Goal: Task Accomplishment & Management: Use online tool/utility

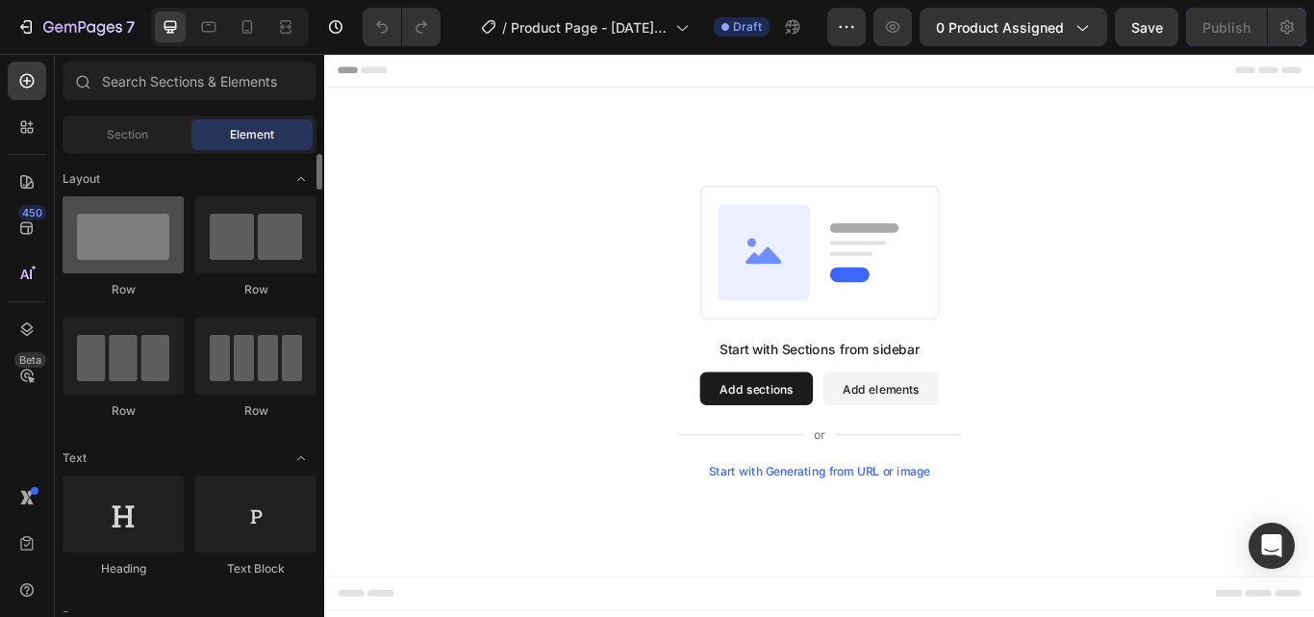
click at [97, 261] on div at bounding box center [123, 234] width 121 height 77
click at [859, 441] on button "Add sections" at bounding box center [828, 444] width 132 height 38
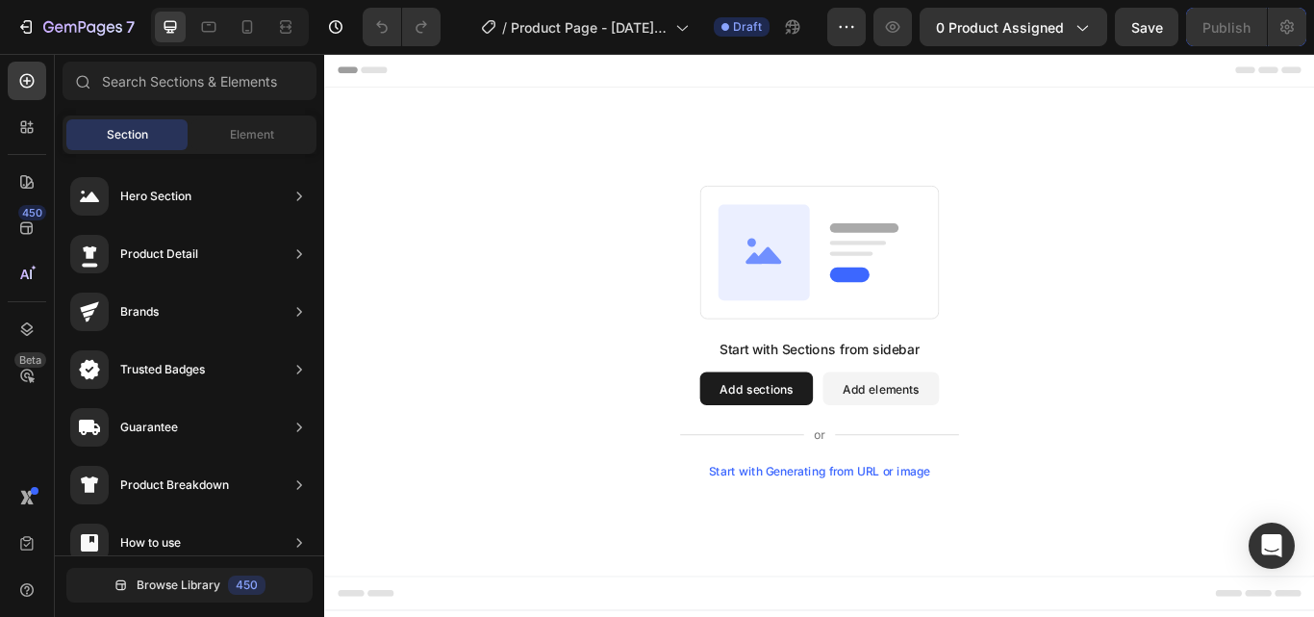
click at [671, 259] on div "Start with Sections from sidebar Add sections Add elements Start with Generatin…" at bounding box center [902, 378] width 1016 height 341
click at [268, 140] on span "Element" at bounding box center [252, 134] width 44 height 17
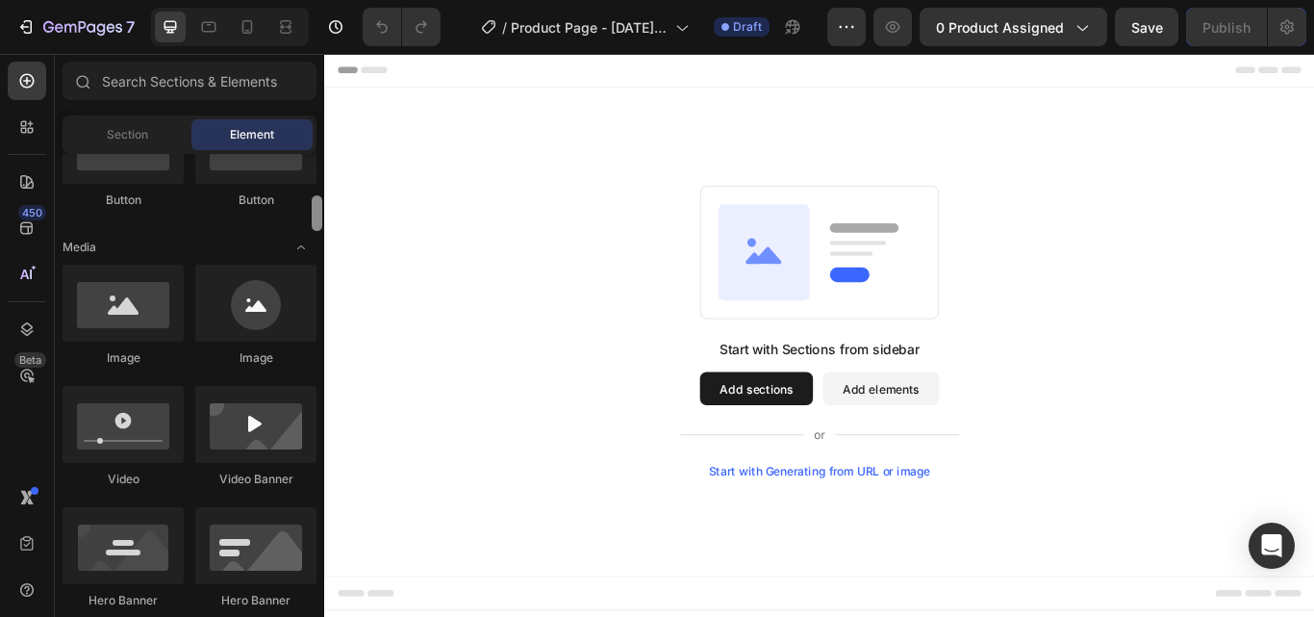
drag, startPoint x: 639, startPoint y: 225, endPoint x: 326, endPoint y: 253, distance: 314.0
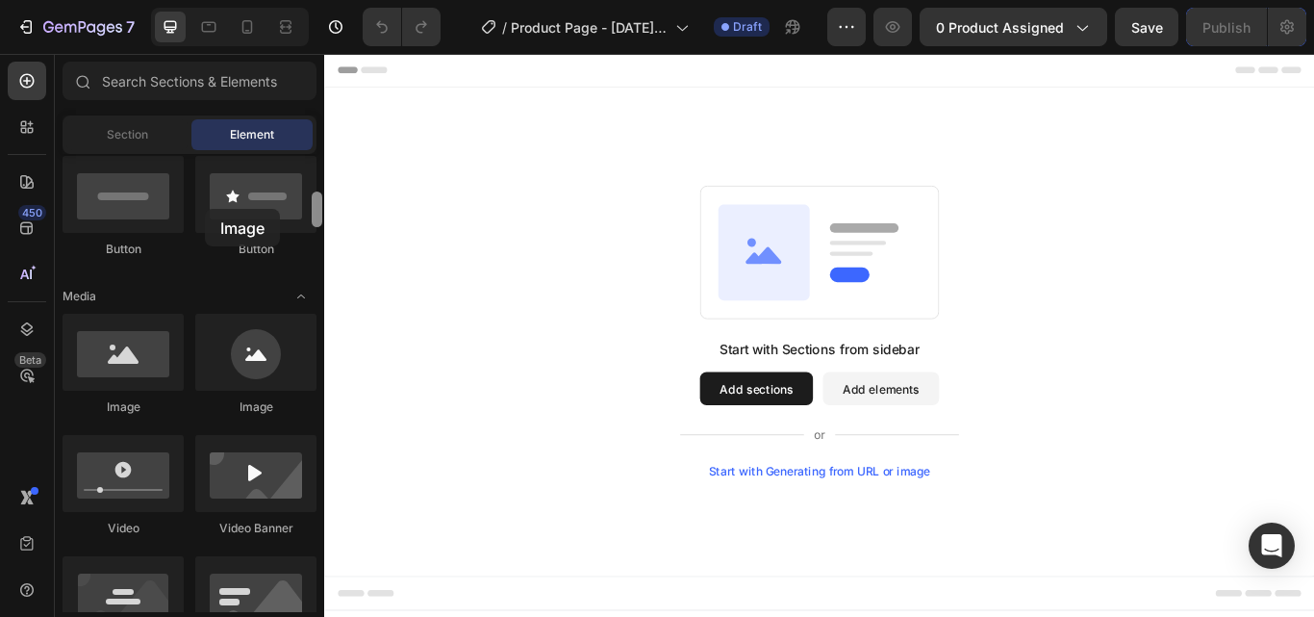
scroll to position [379, 0]
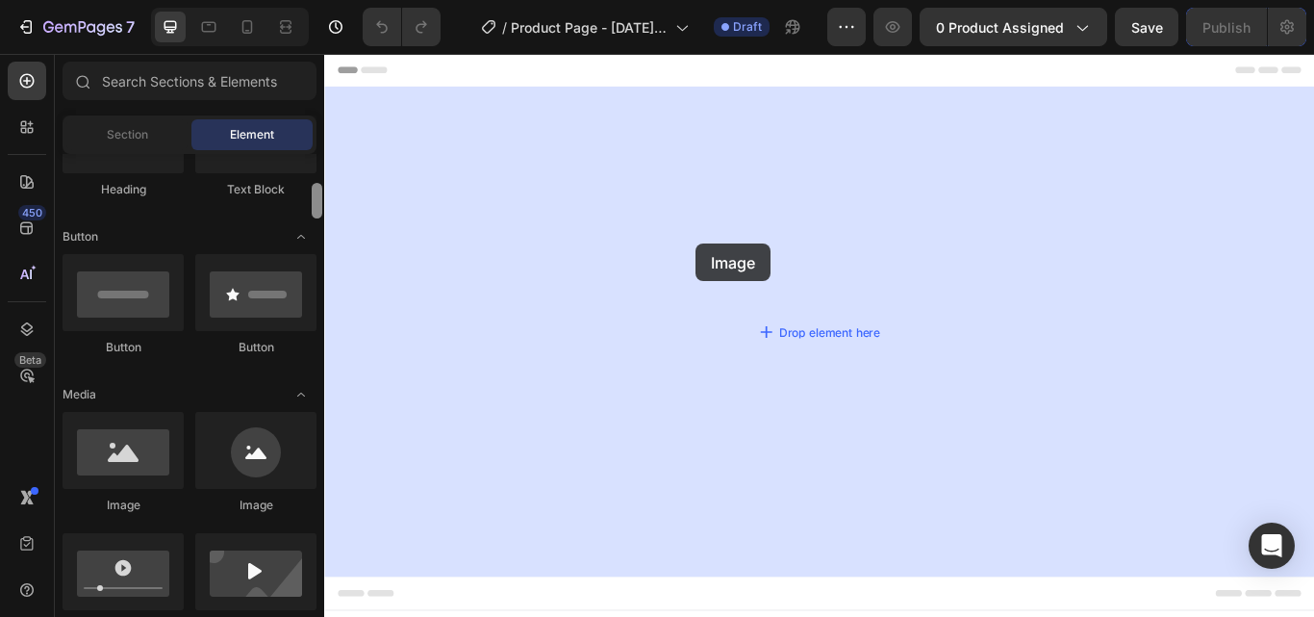
drag, startPoint x: 472, startPoint y: 275, endPoint x: 757, endPoint y: 275, distance: 284.8
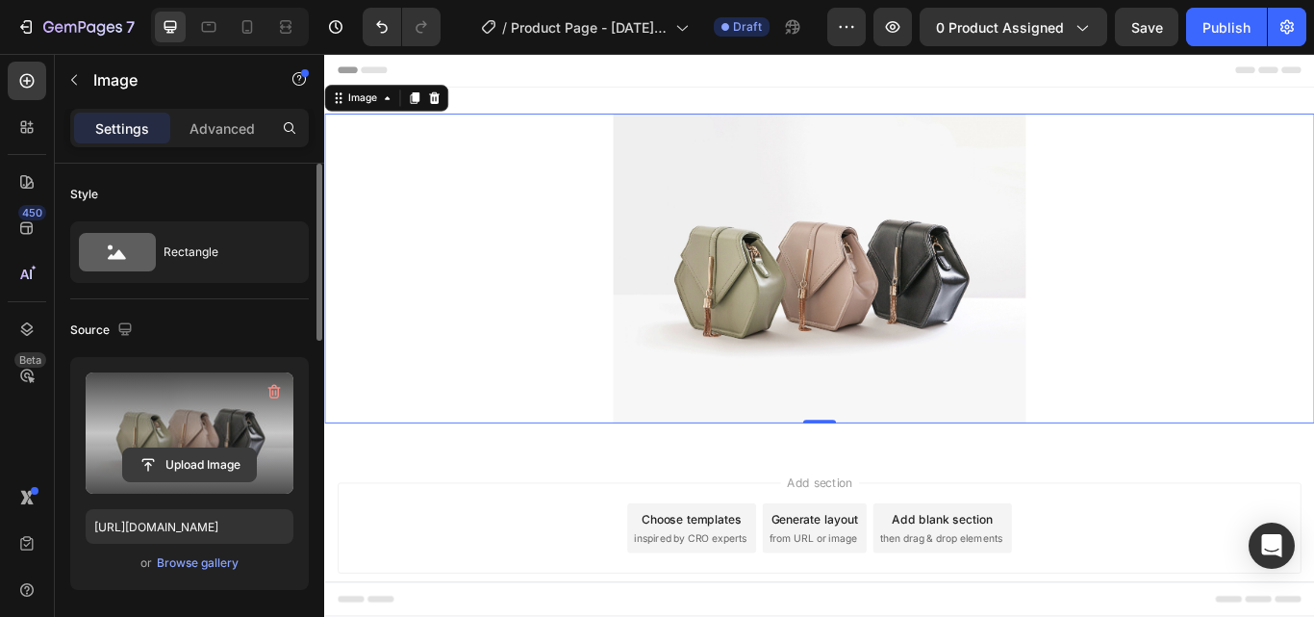
click at [171, 454] on input "file" at bounding box center [189, 464] width 133 height 33
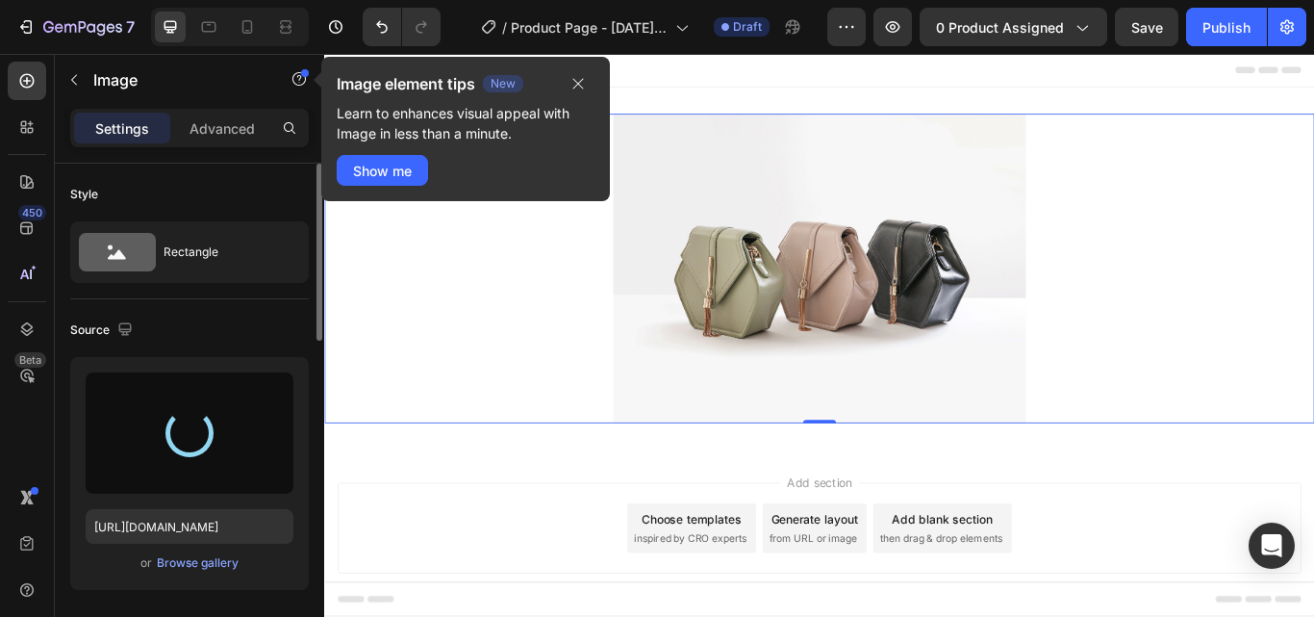
type input "[URL][DOMAIN_NAME]"
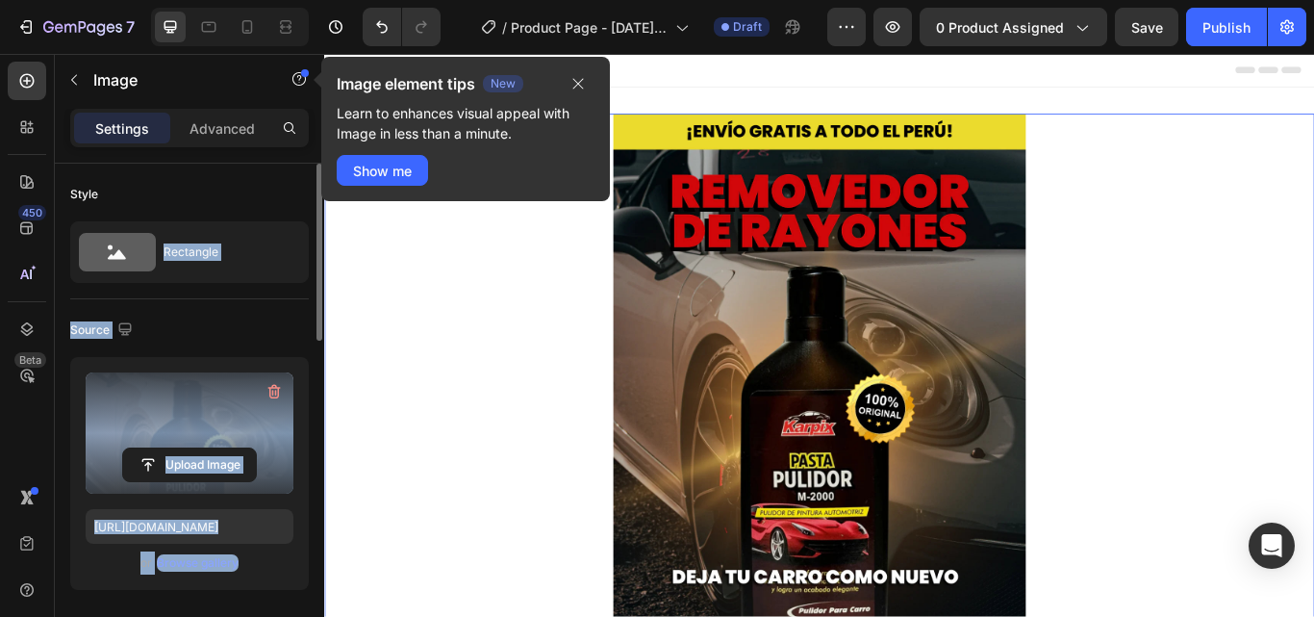
drag, startPoint x: 496, startPoint y: 508, endPoint x: 658, endPoint y: 265, distance: 292.8
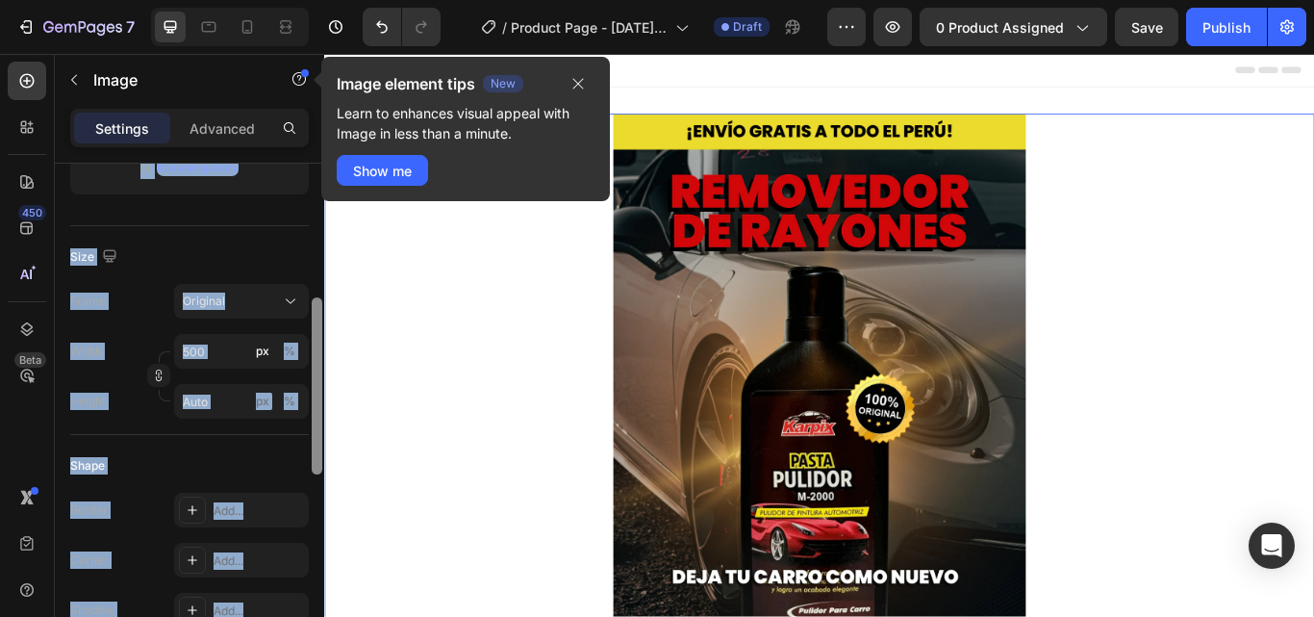
scroll to position [393, 0]
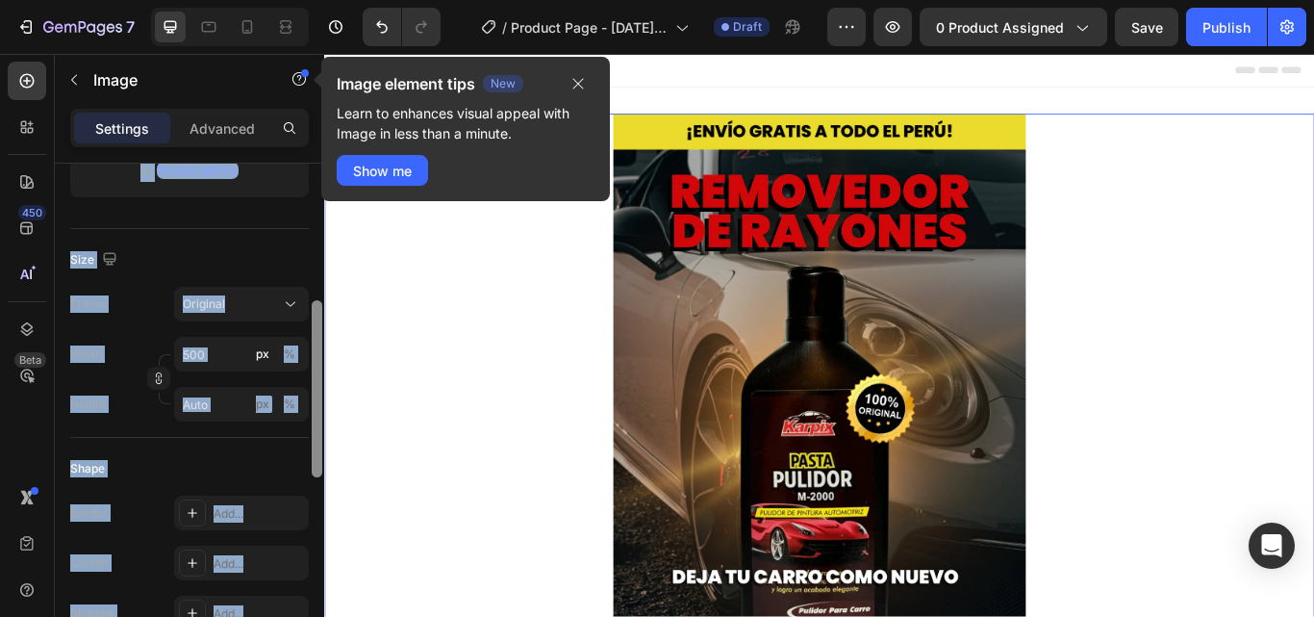
drag, startPoint x: 318, startPoint y: 322, endPoint x: 319, endPoint y: 459, distance: 136.6
click at [319, 460] on div at bounding box center [317, 388] width 11 height 177
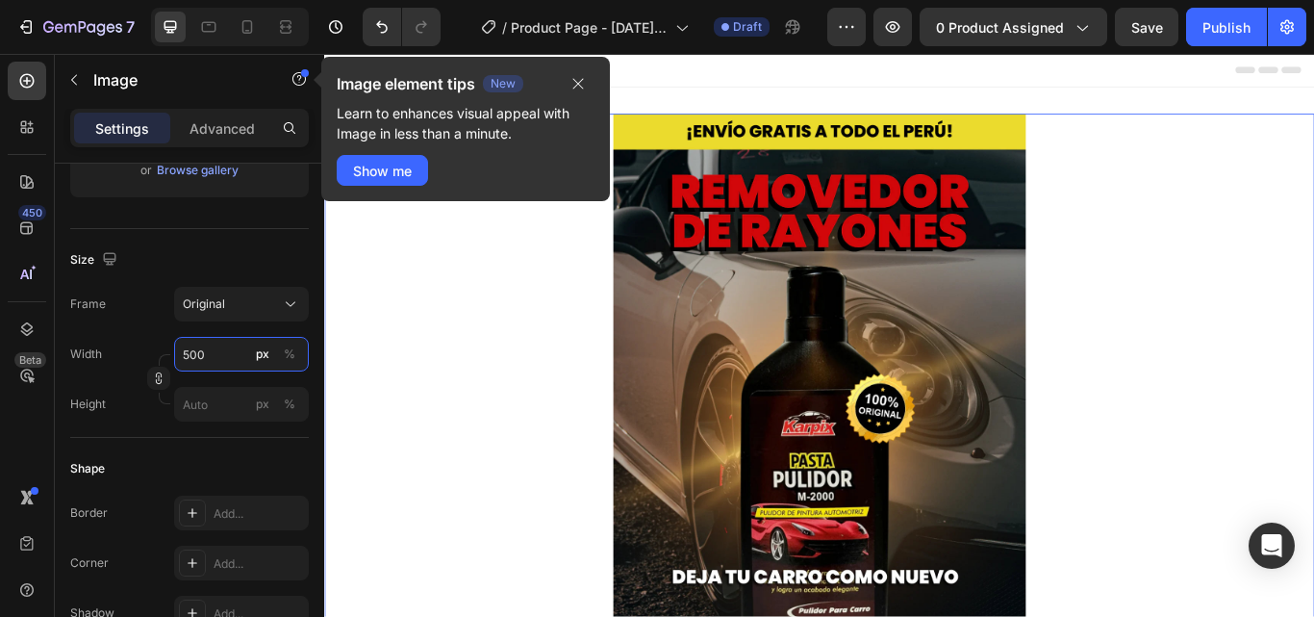
click at [217, 349] on input "500" at bounding box center [241, 354] width 135 height 35
click at [201, 402] on p "Full 100%" at bounding box center [238, 400] width 112 height 17
type input "100"
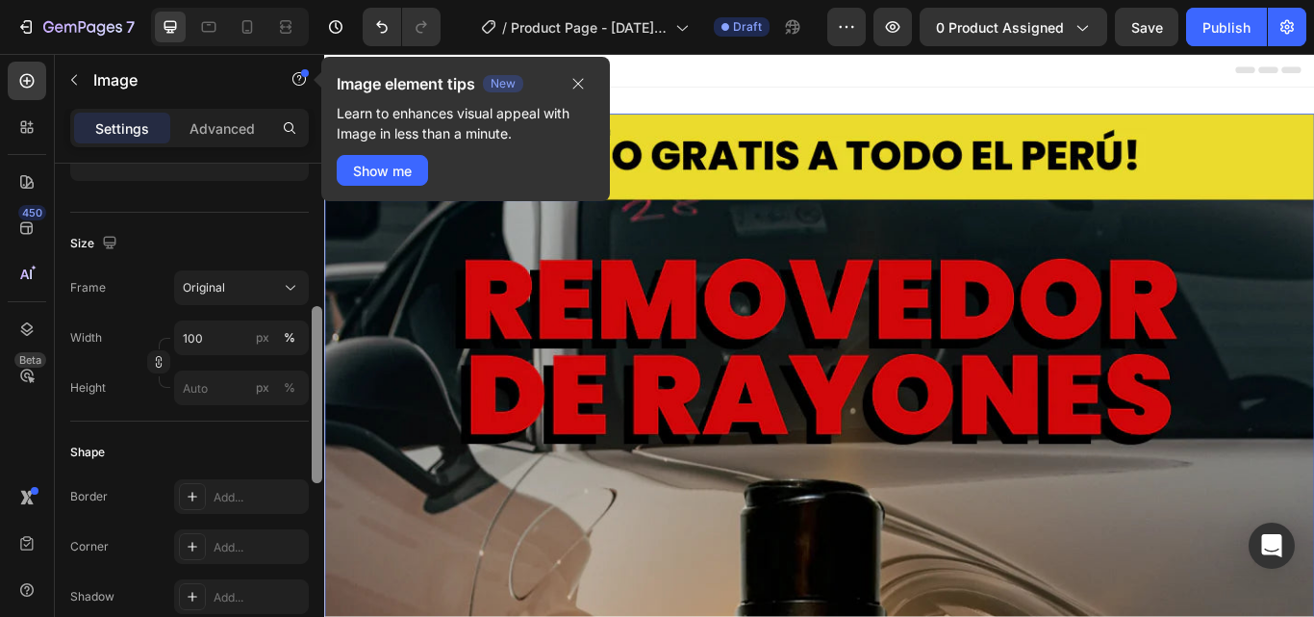
scroll to position [434, 0]
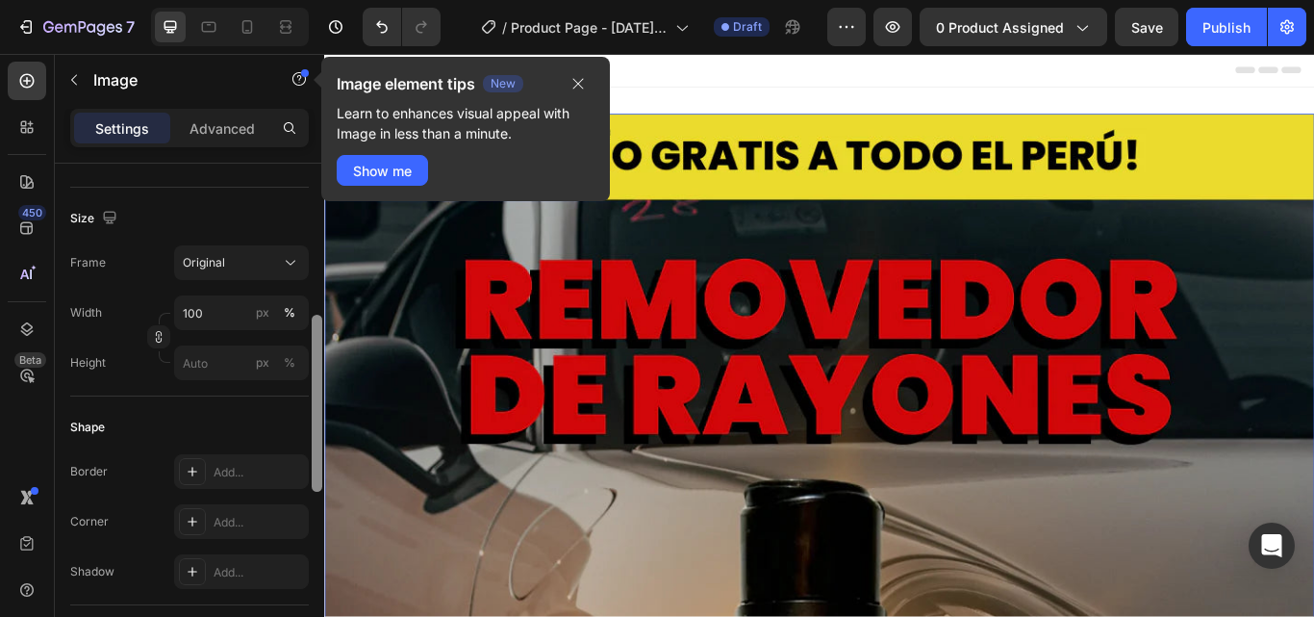
drag, startPoint x: 646, startPoint y: 400, endPoint x: 333, endPoint y: 460, distance: 318.4
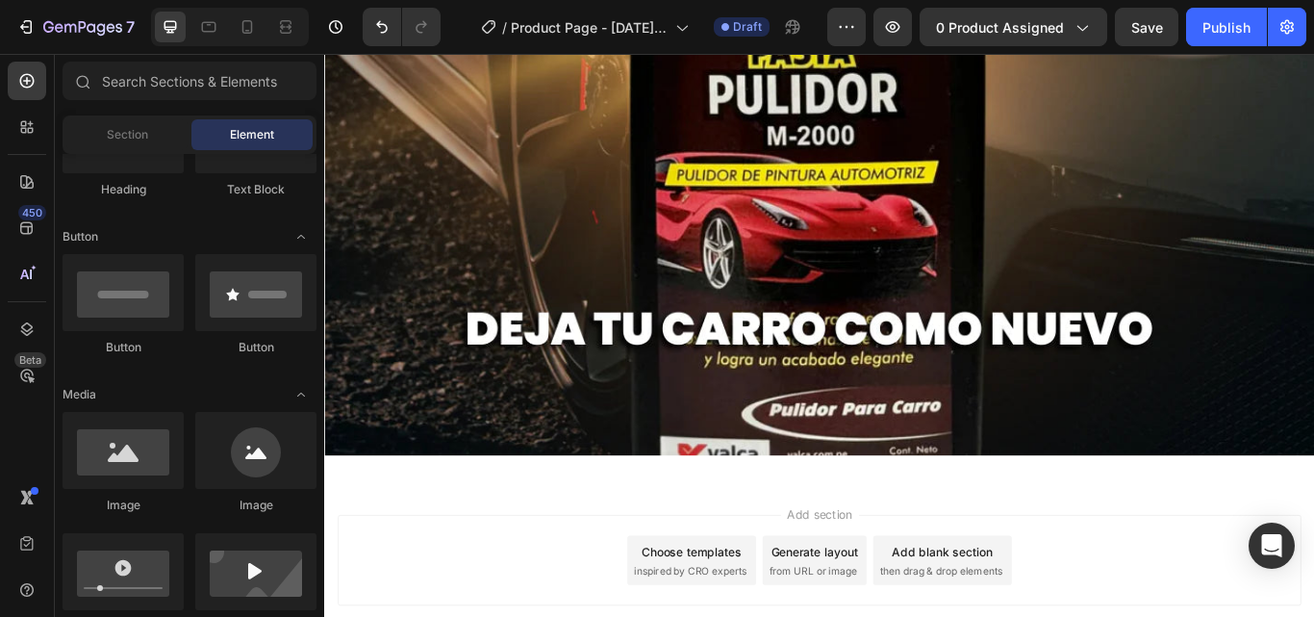
scroll to position [1048, 0]
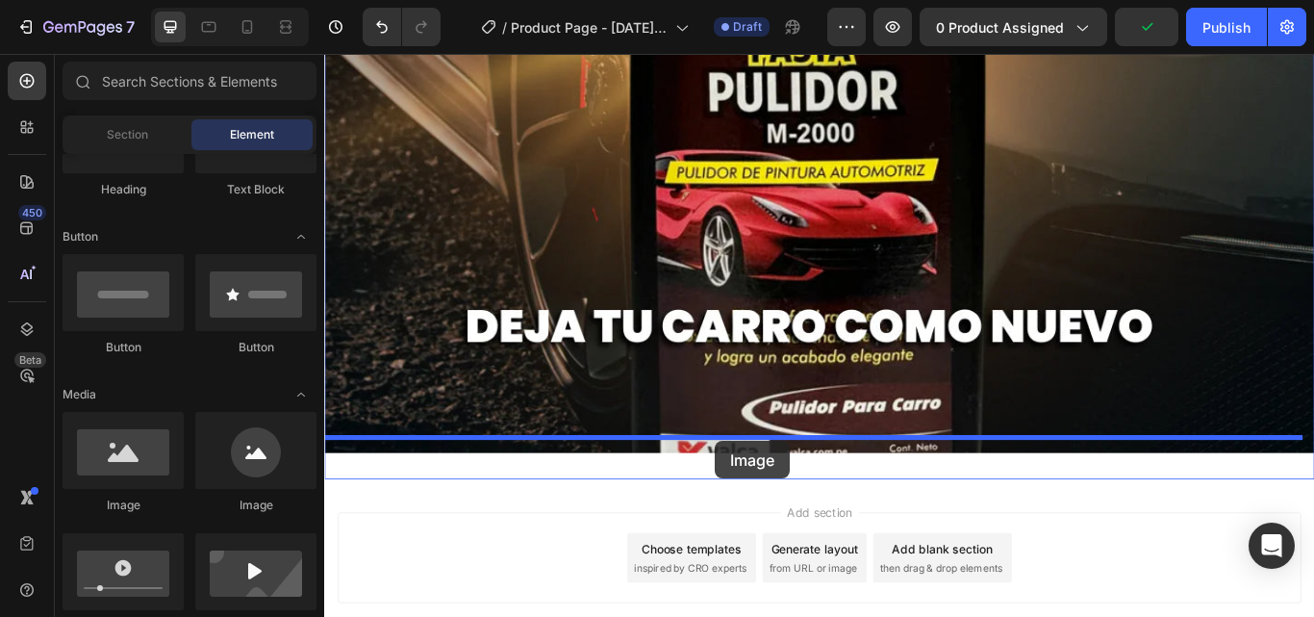
drag, startPoint x: 481, startPoint y: 521, endPoint x: 779, endPoint y: 505, distance: 298.7
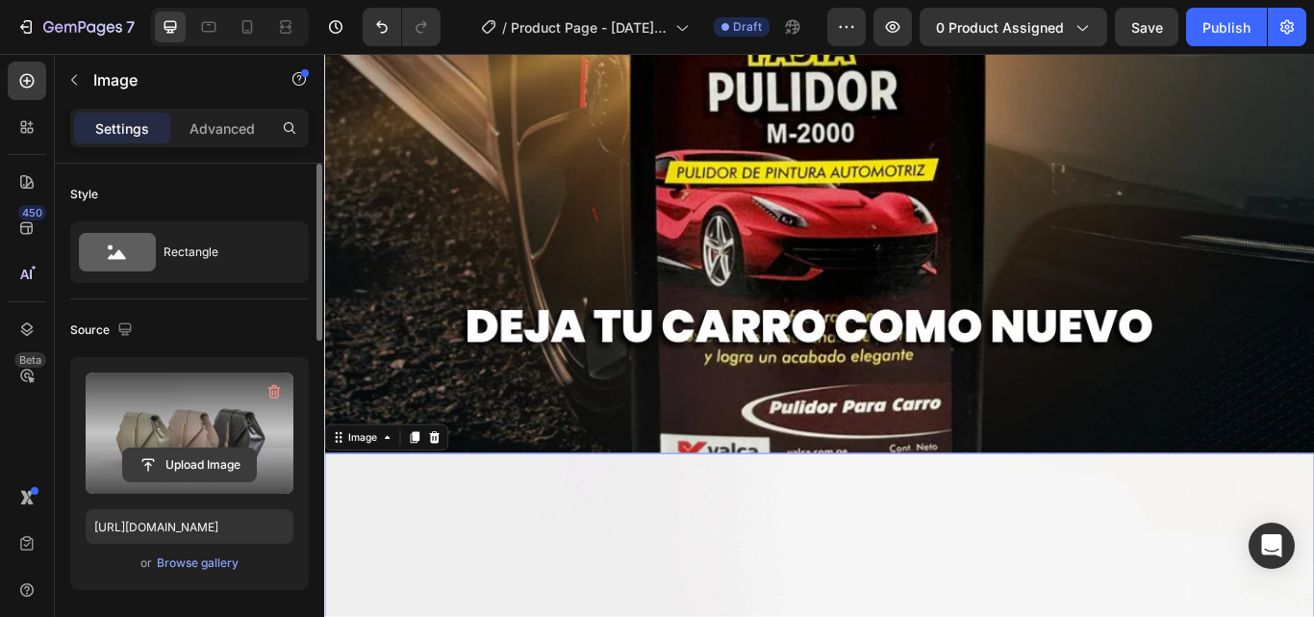
click at [201, 469] on input "file" at bounding box center [189, 464] width 133 height 33
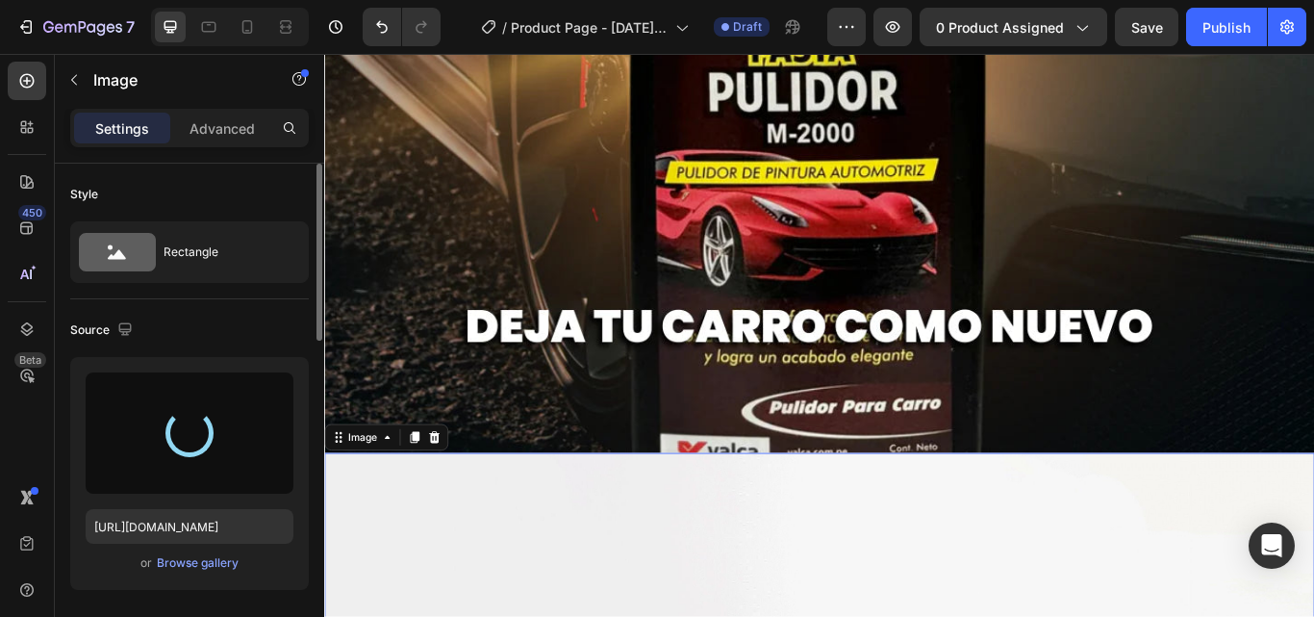
type input "[URL][DOMAIN_NAME]"
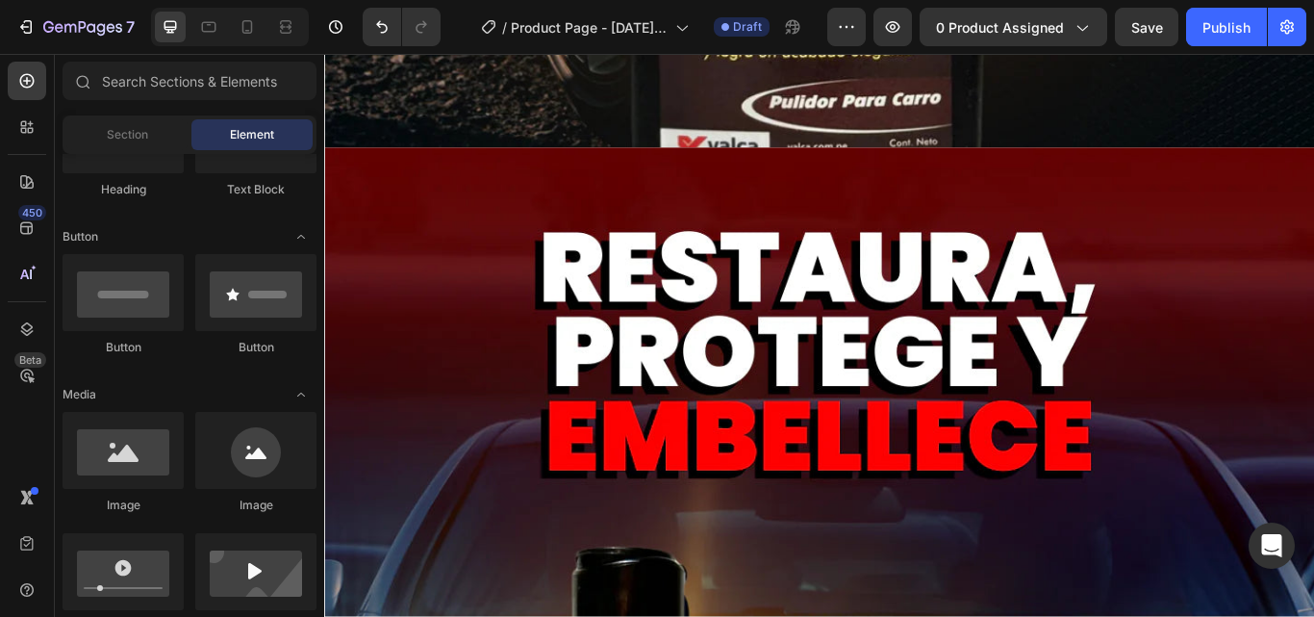
scroll to position [1235, 0]
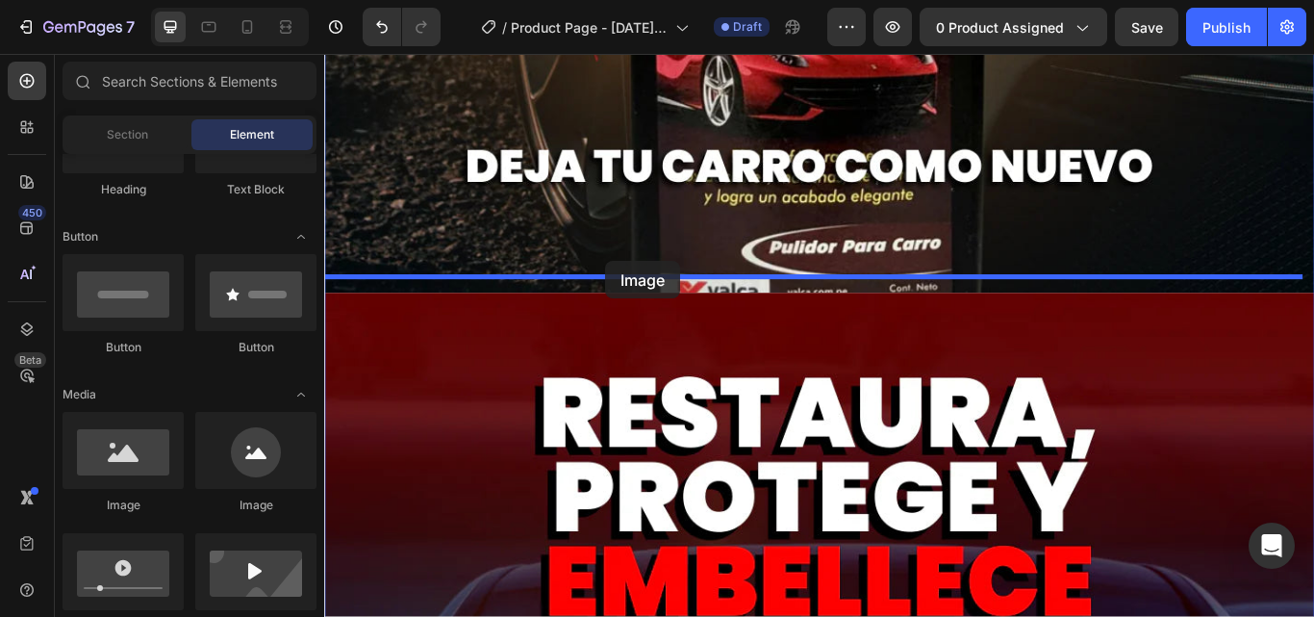
drag, startPoint x: 456, startPoint y: 500, endPoint x: 651, endPoint y: 295, distance: 283.1
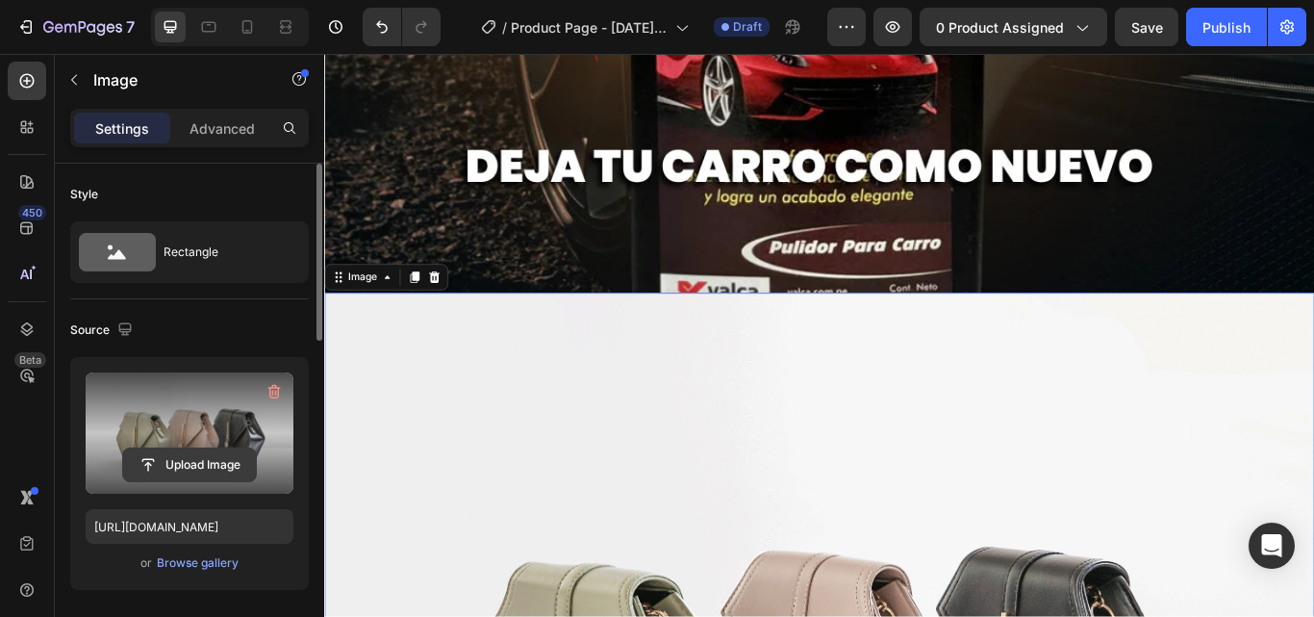
click at [194, 453] on input "file" at bounding box center [189, 464] width 133 height 33
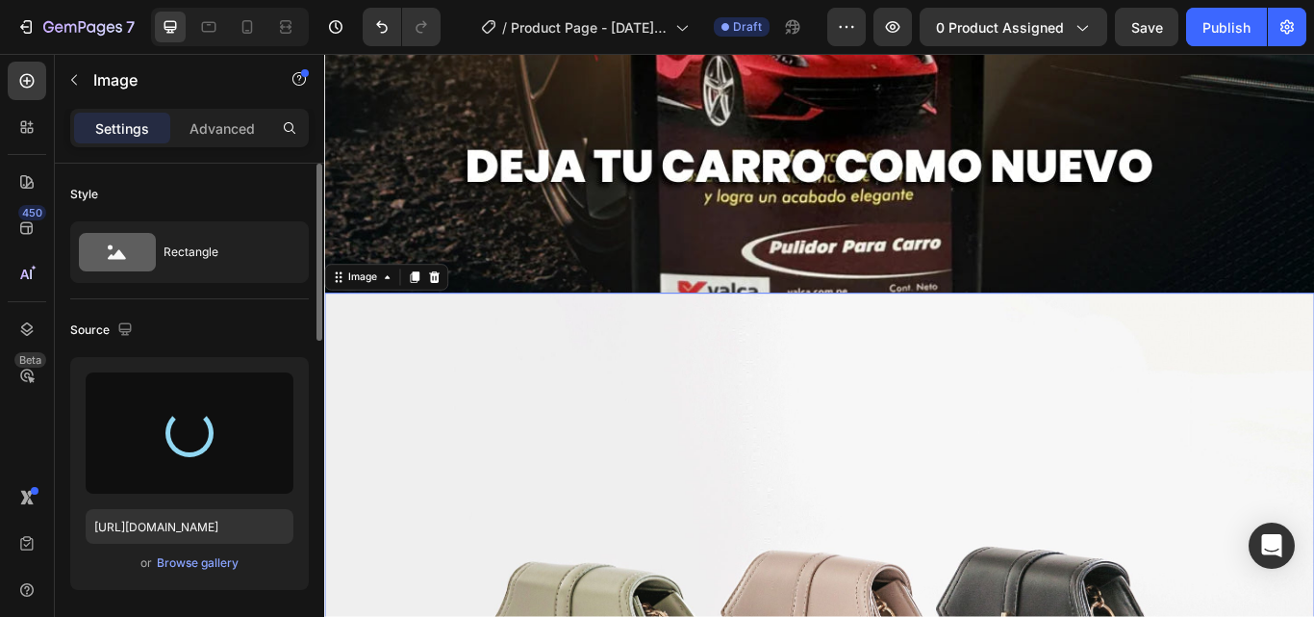
type input "[URL][DOMAIN_NAME]"
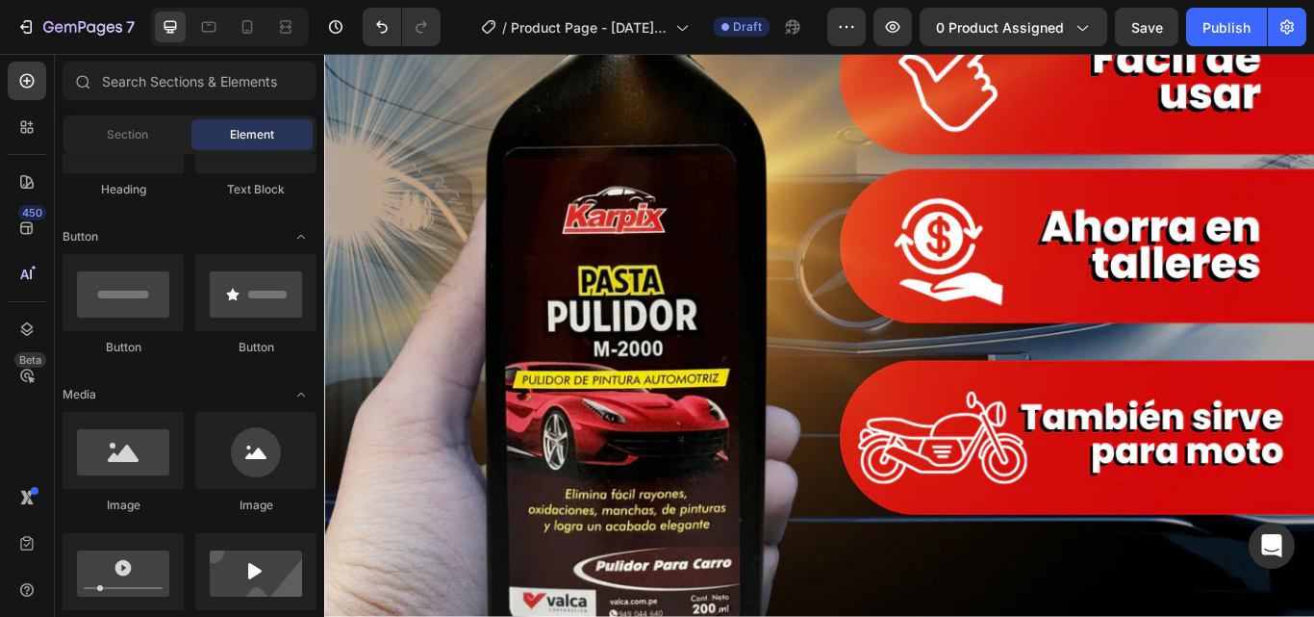
scroll to position [3713, 0]
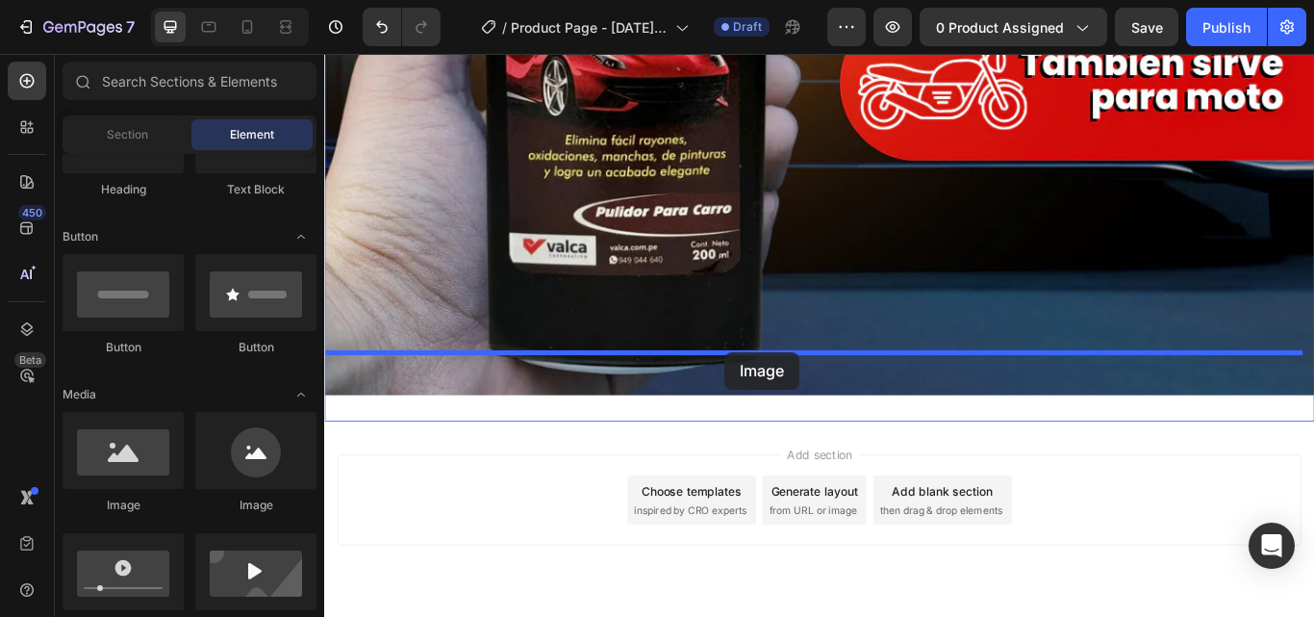
drag, startPoint x: 472, startPoint y: 538, endPoint x: 791, endPoint y: 401, distance: 346.6
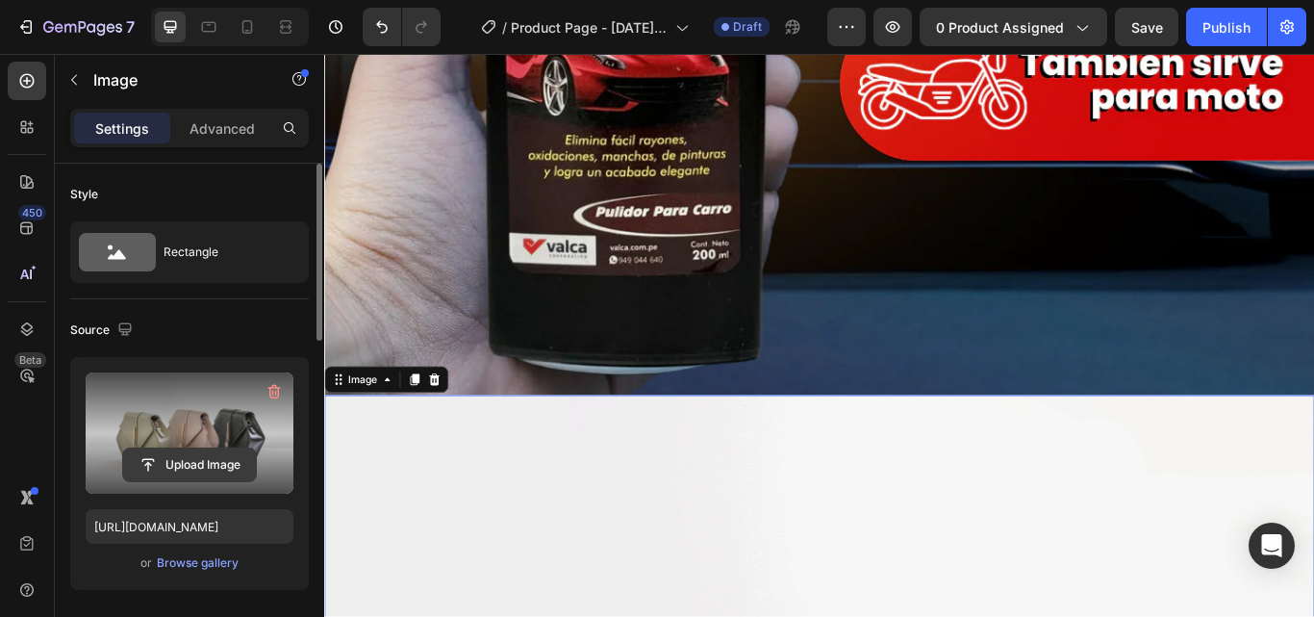
click at [224, 472] on input "file" at bounding box center [189, 464] width 133 height 33
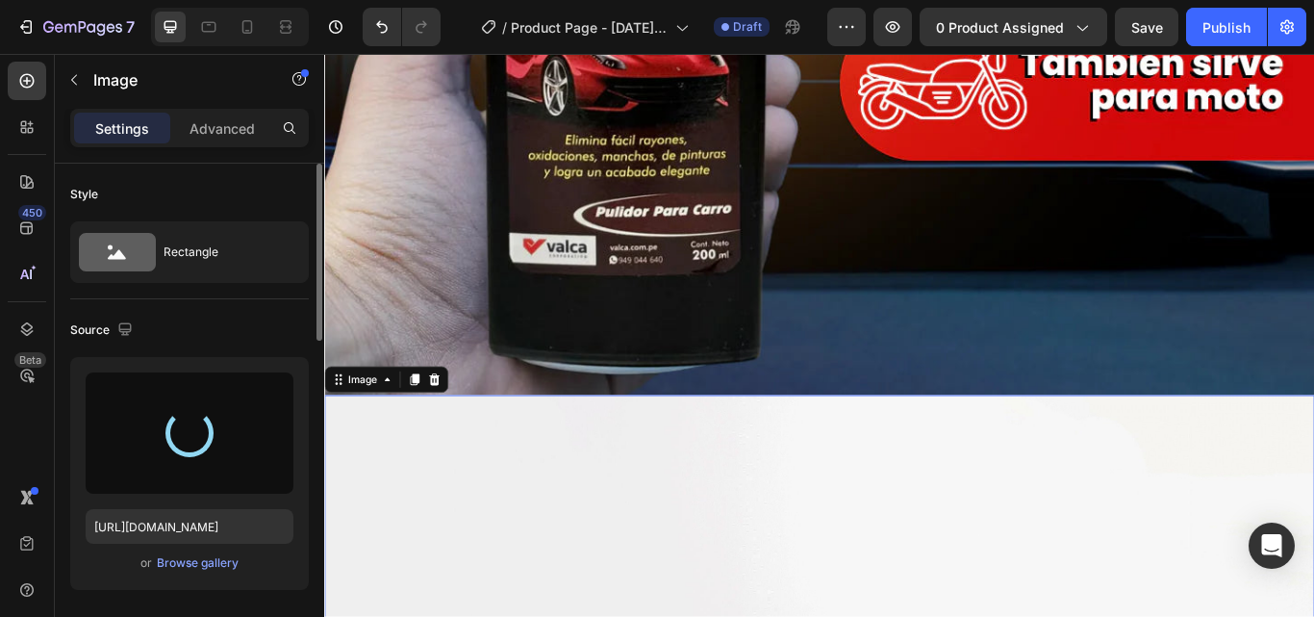
type input "[URL][DOMAIN_NAME]"
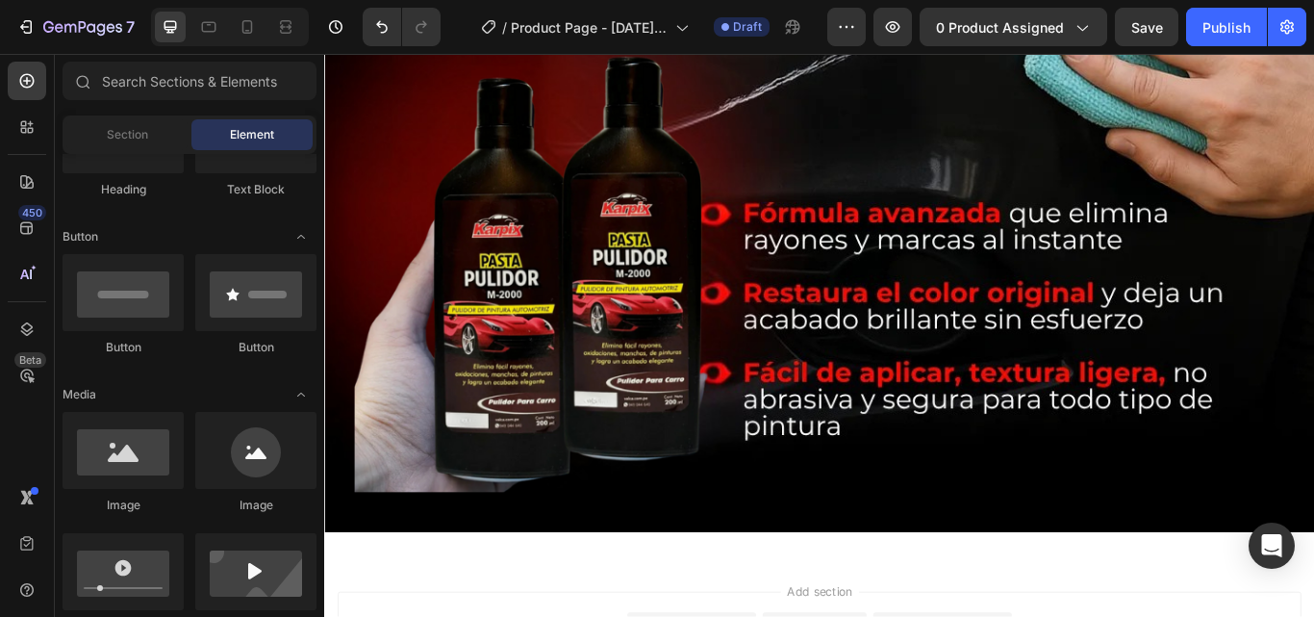
scroll to position [4854, 0]
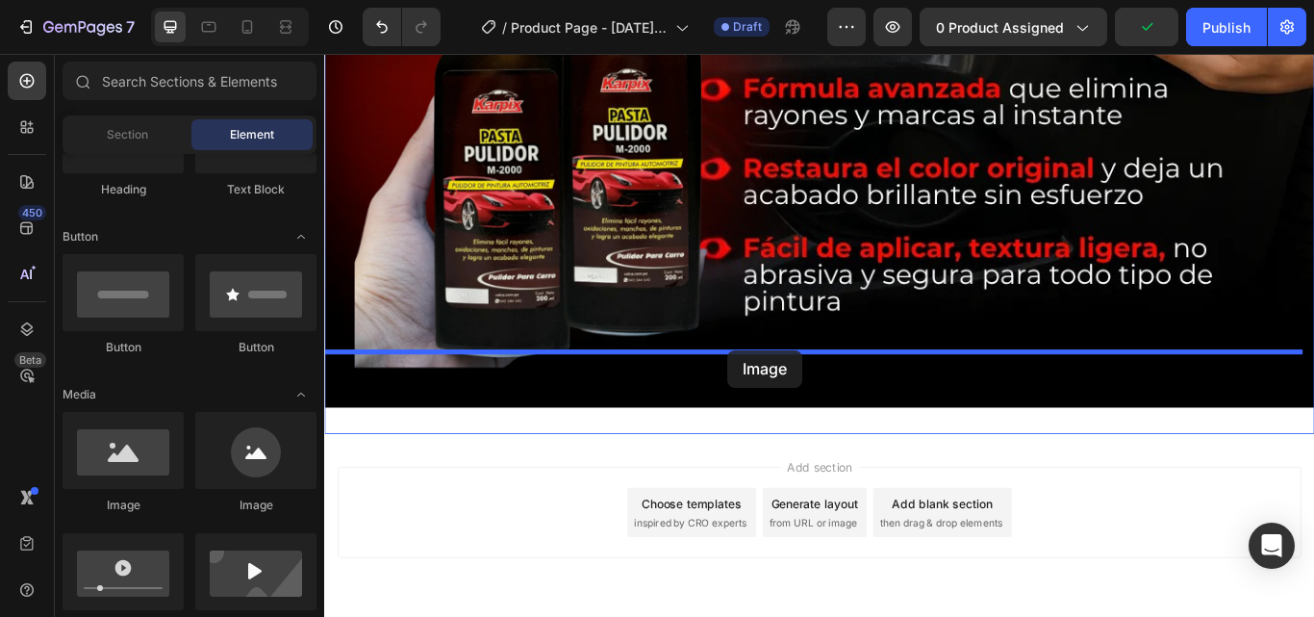
drag, startPoint x: 424, startPoint y: 522, endPoint x: 795, endPoint y: 399, distance: 390.1
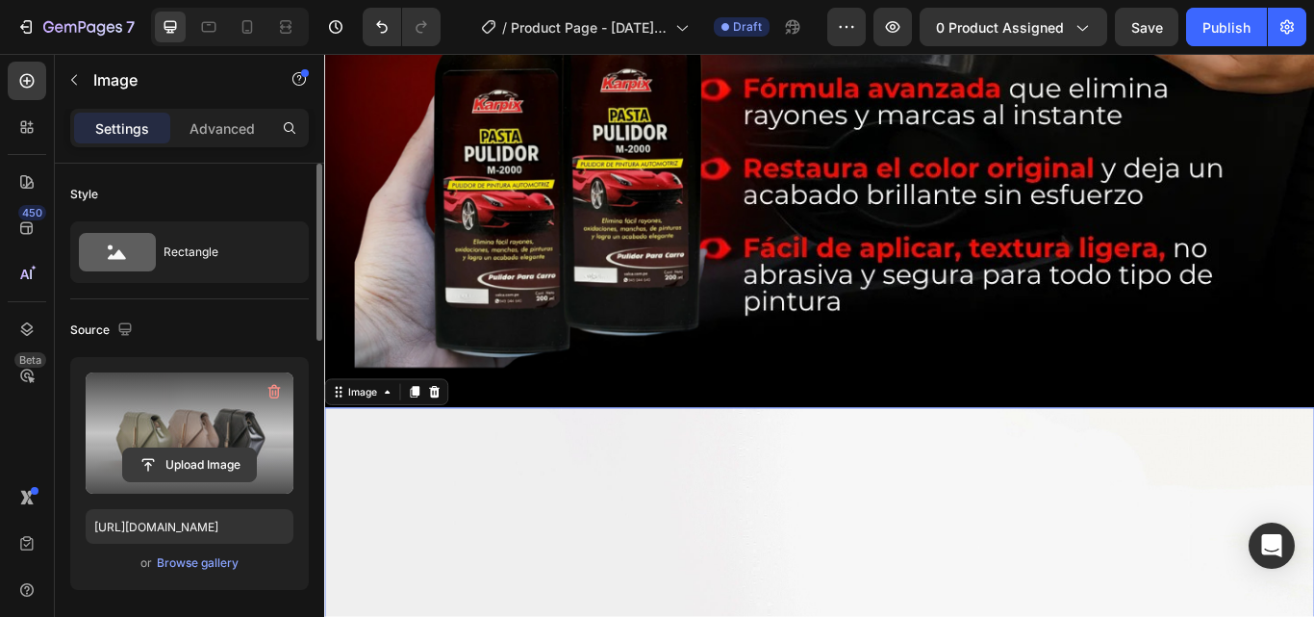
click at [210, 469] on input "file" at bounding box center [189, 464] width 133 height 33
click at [217, 464] on input "file" at bounding box center [189, 464] width 133 height 33
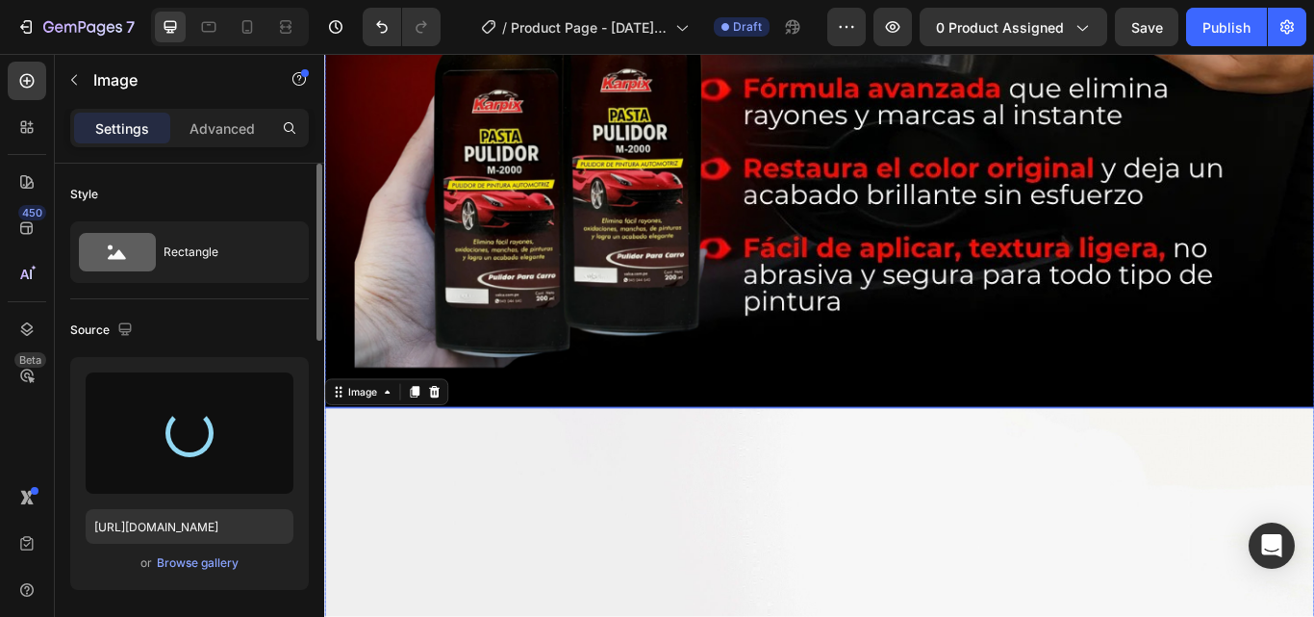
type input "[URL][DOMAIN_NAME]"
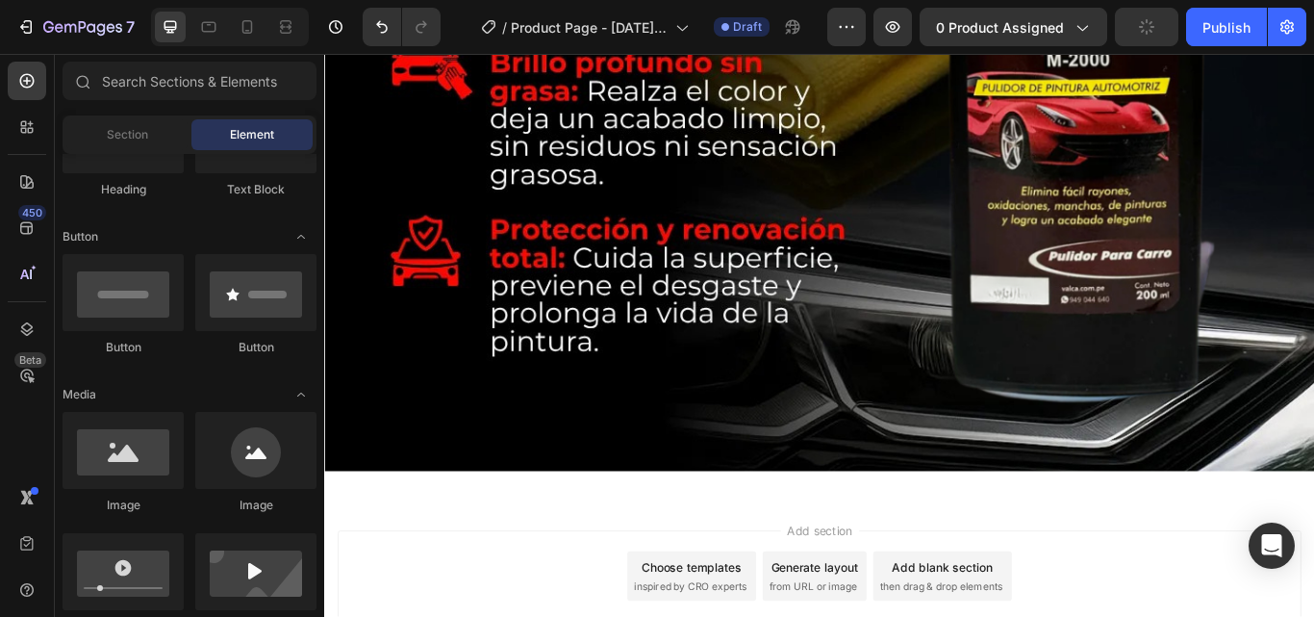
scroll to position [5994, 0]
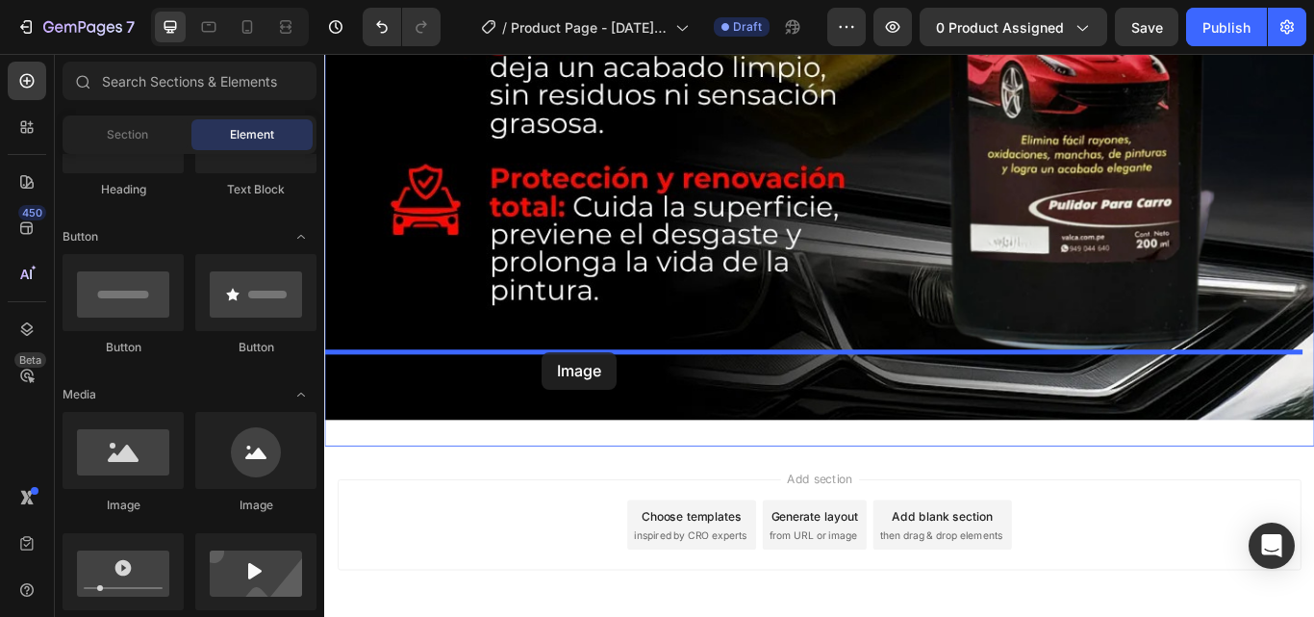
drag, startPoint x: 471, startPoint y: 506, endPoint x: 578, endPoint y: 400, distance: 151.1
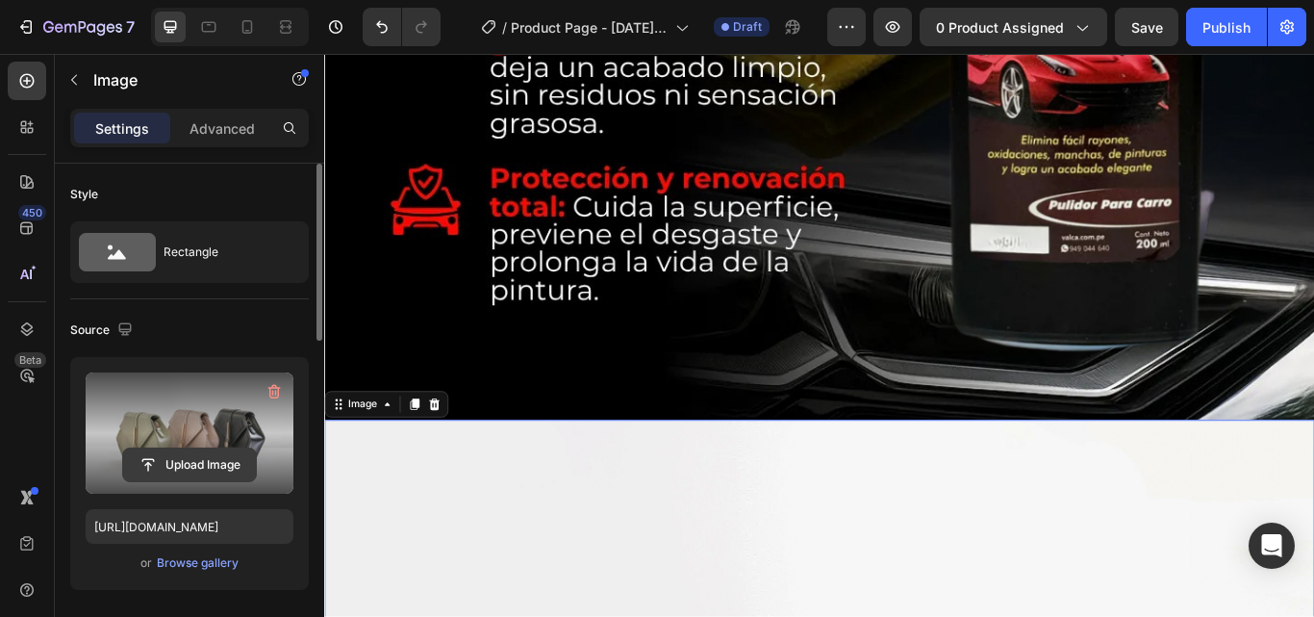
click at [152, 458] on input "file" at bounding box center [189, 464] width 133 height 33
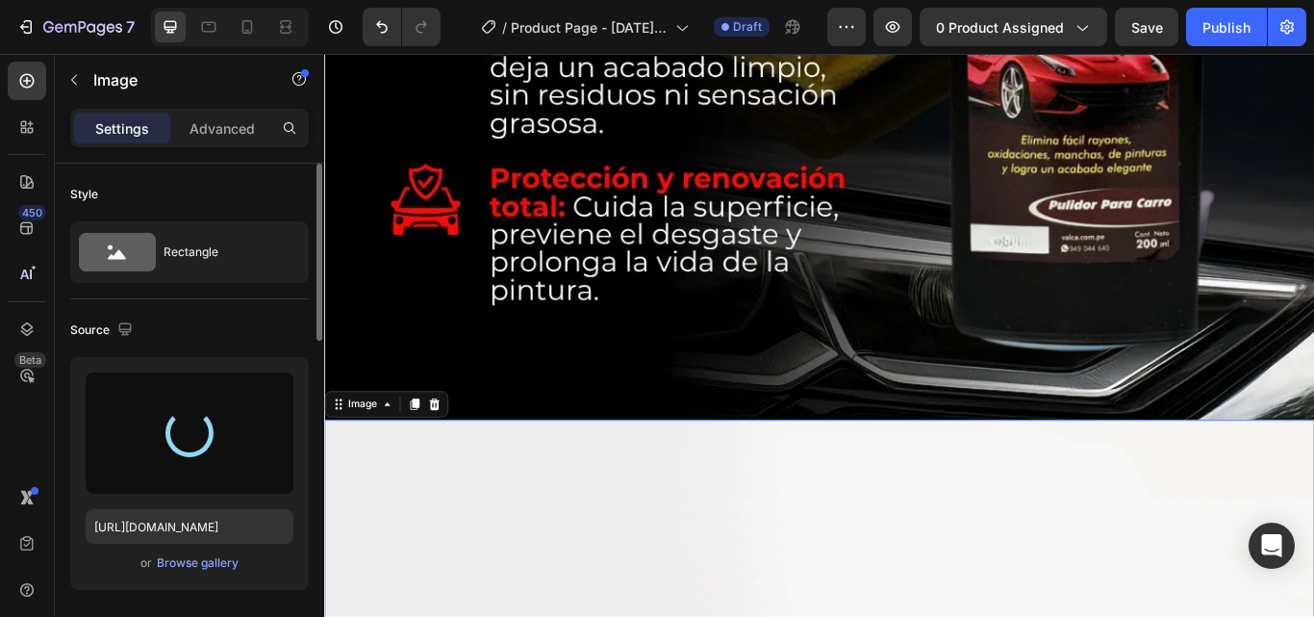
type input "[URL][DOMAIN_NAME]"
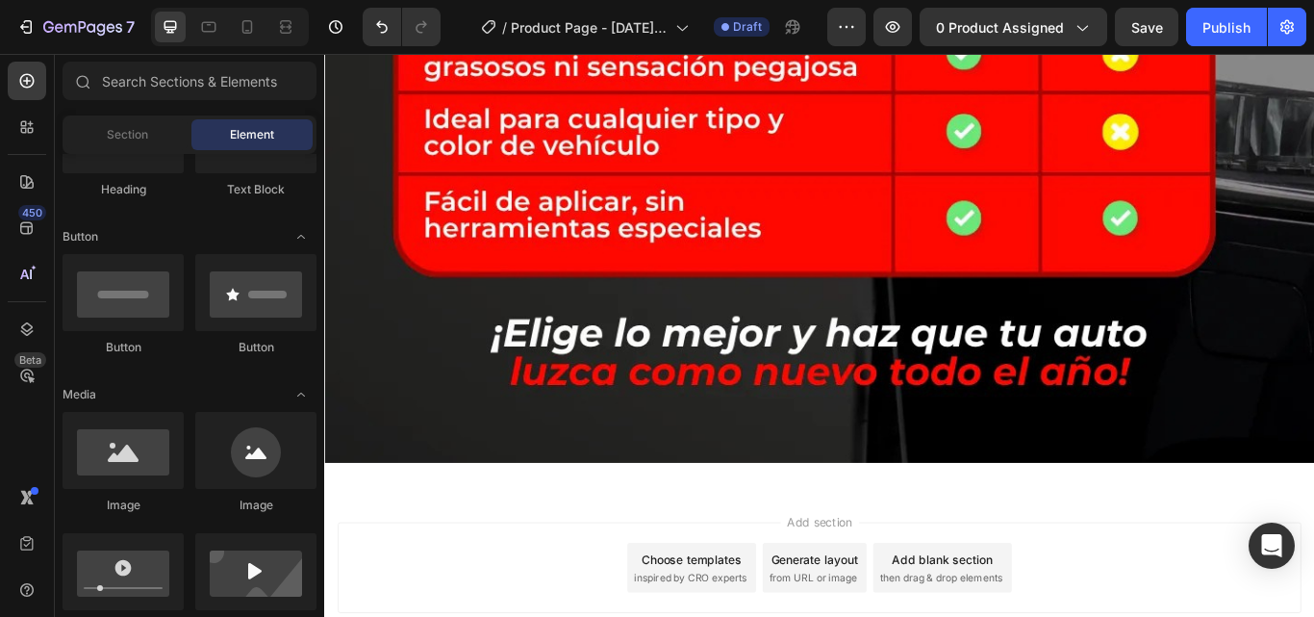
scroll to position [7134, 0]
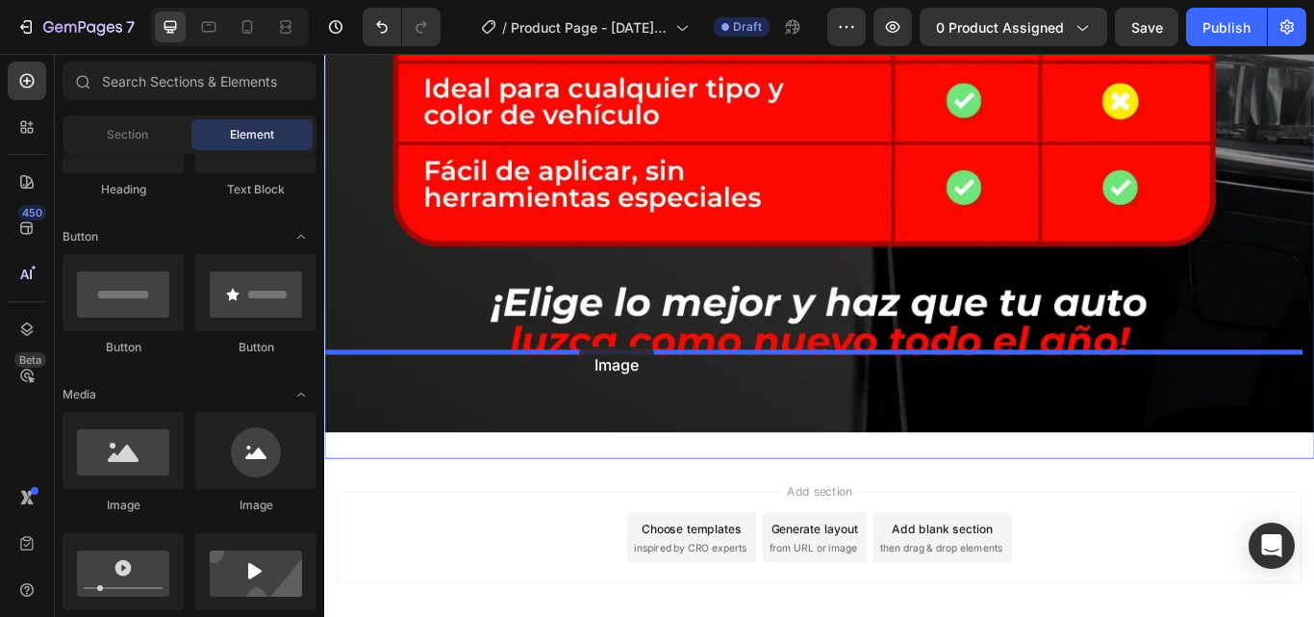
drag, startPoint x: 427, startPoint y: 508, endPoint x: 622, endPoint y: 395, distance: 225.1
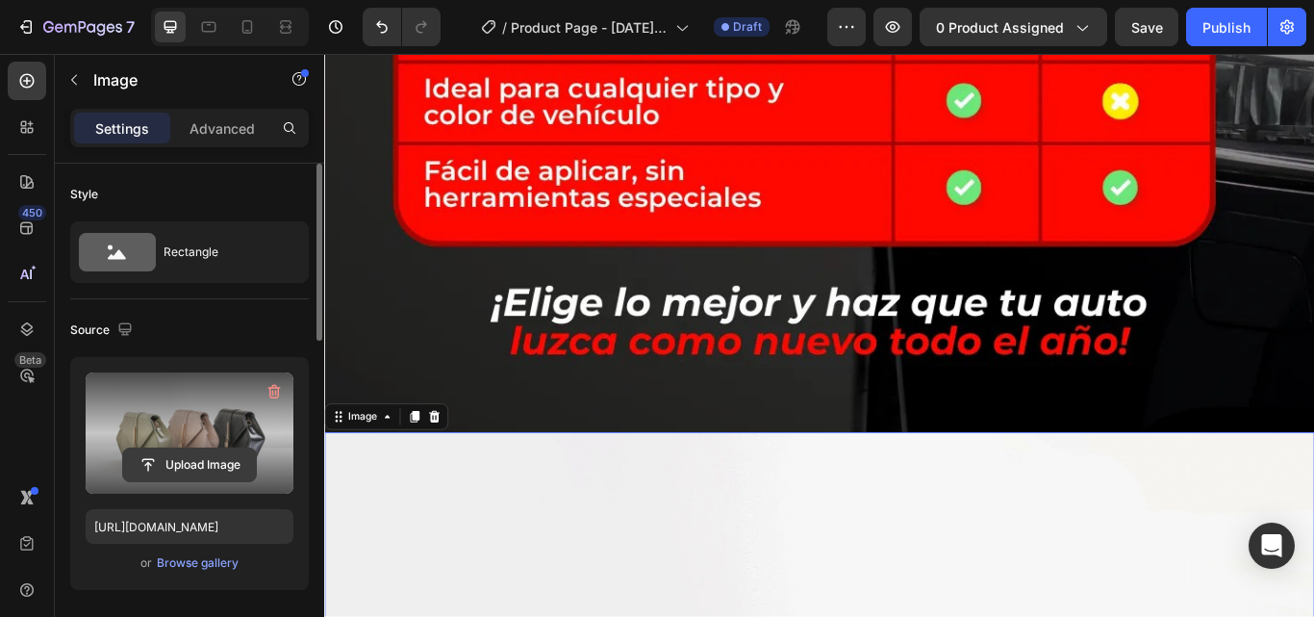
click at [214, 464] on input "file" at bounding box center [189, 464] width 133 height 33
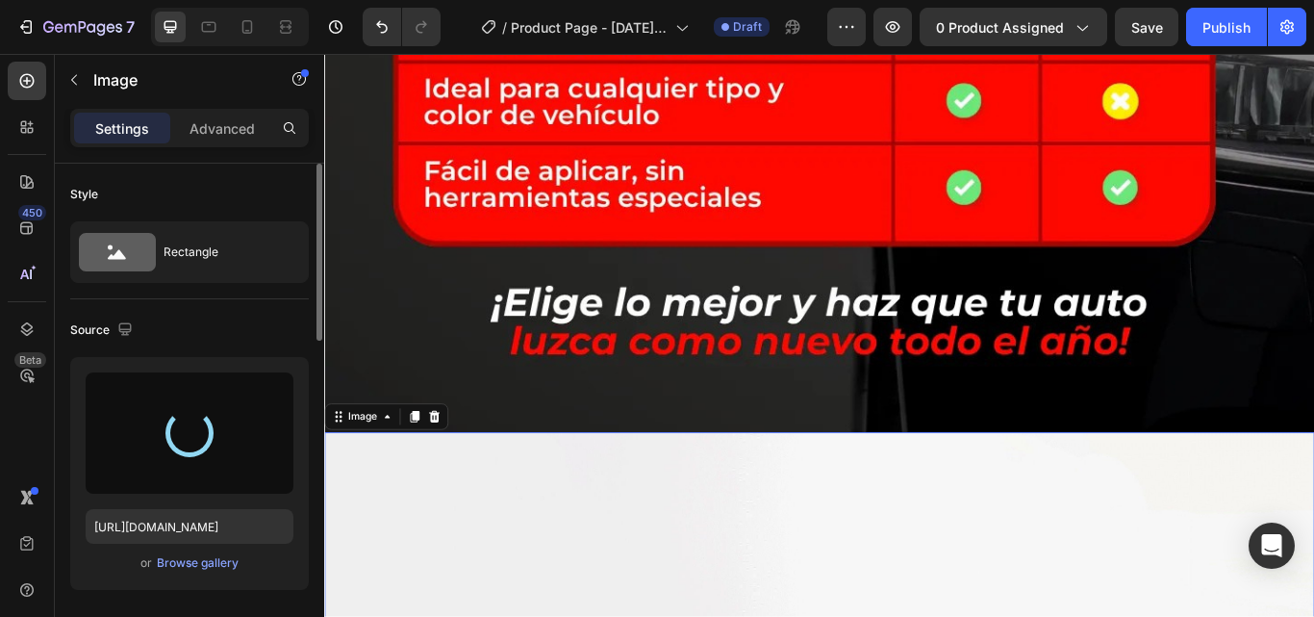
type input "[URL][DOMAIN_NAME]"
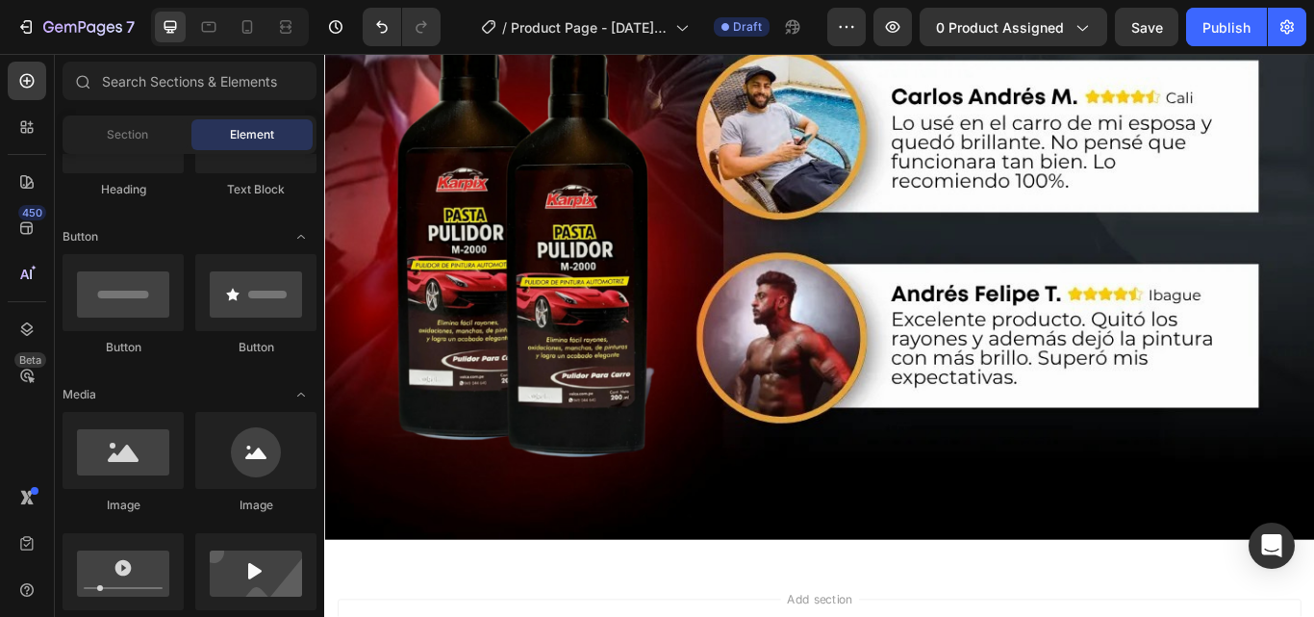
scroll to position [8274, 0]
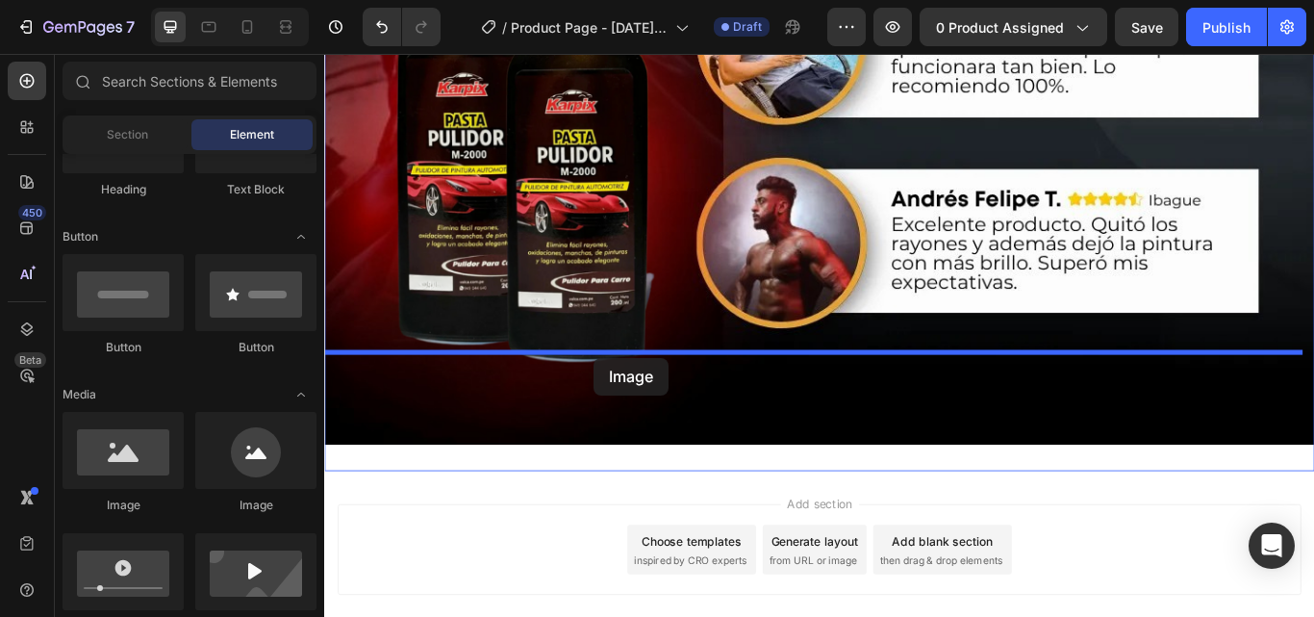
drag, startPoint x: 439, startPoint y: 515, endPoint x: 638, endPoint y: 408, distance: 226.0
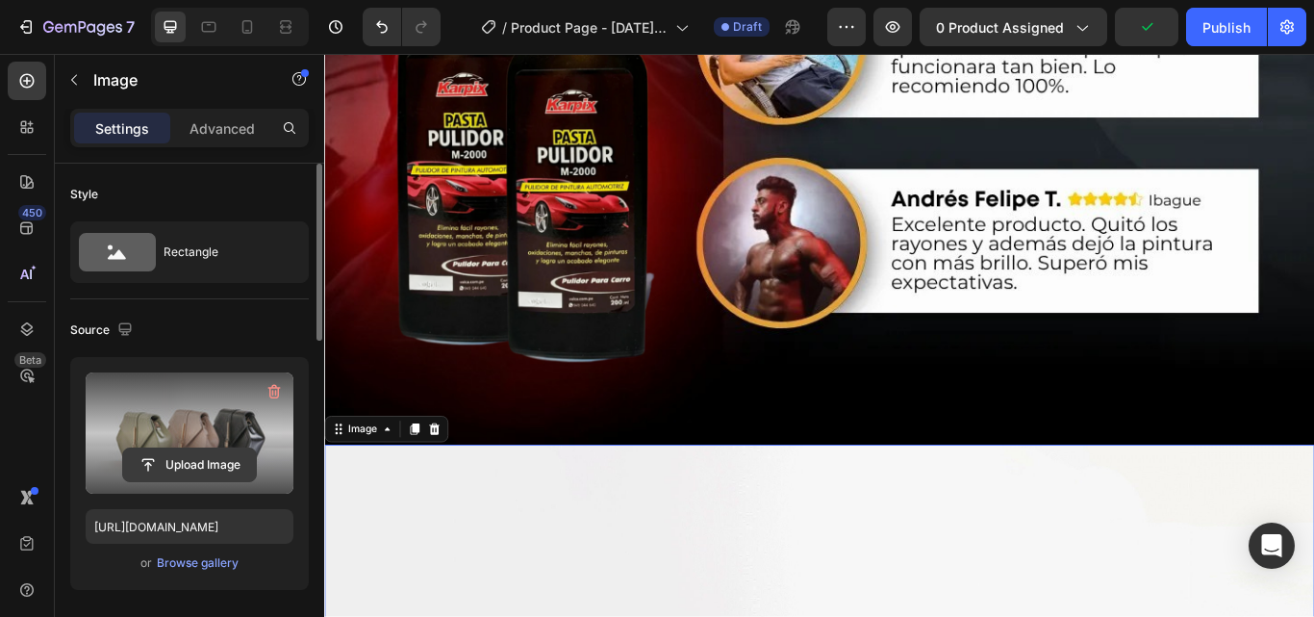
click at [223, 462] on input "file" at bounding box center [189, 464] width 133 height 33
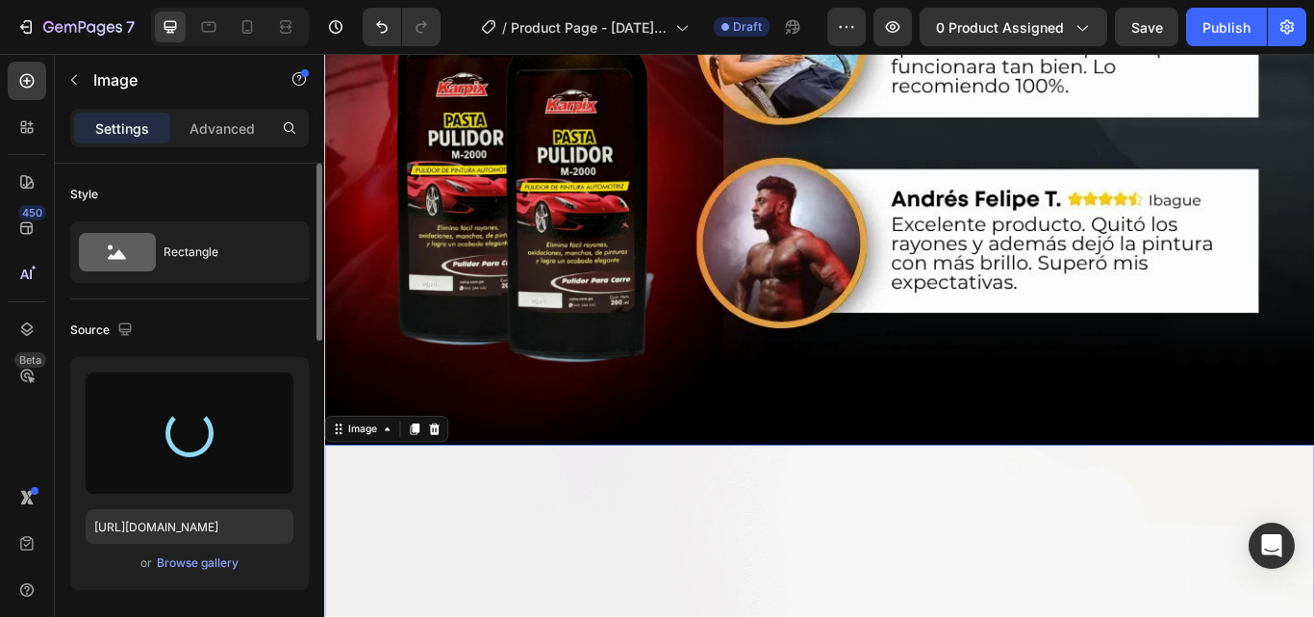
type input "[URL][DOMAIN_NAME]"
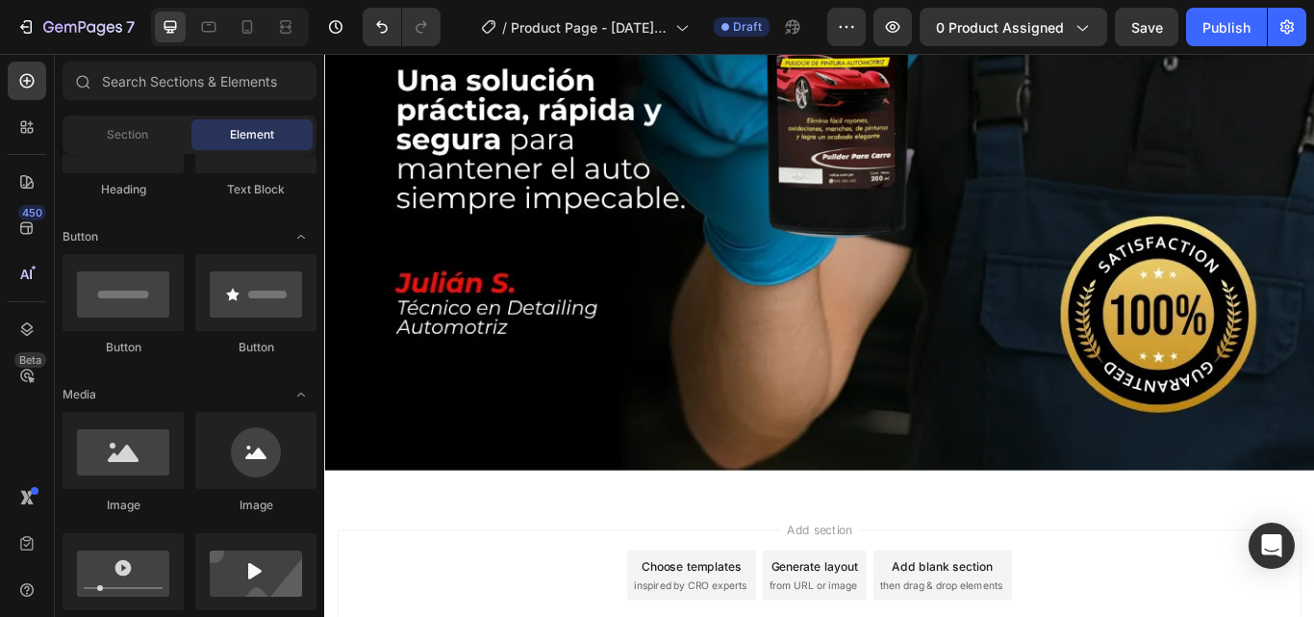
scroll to position [9415, 0]
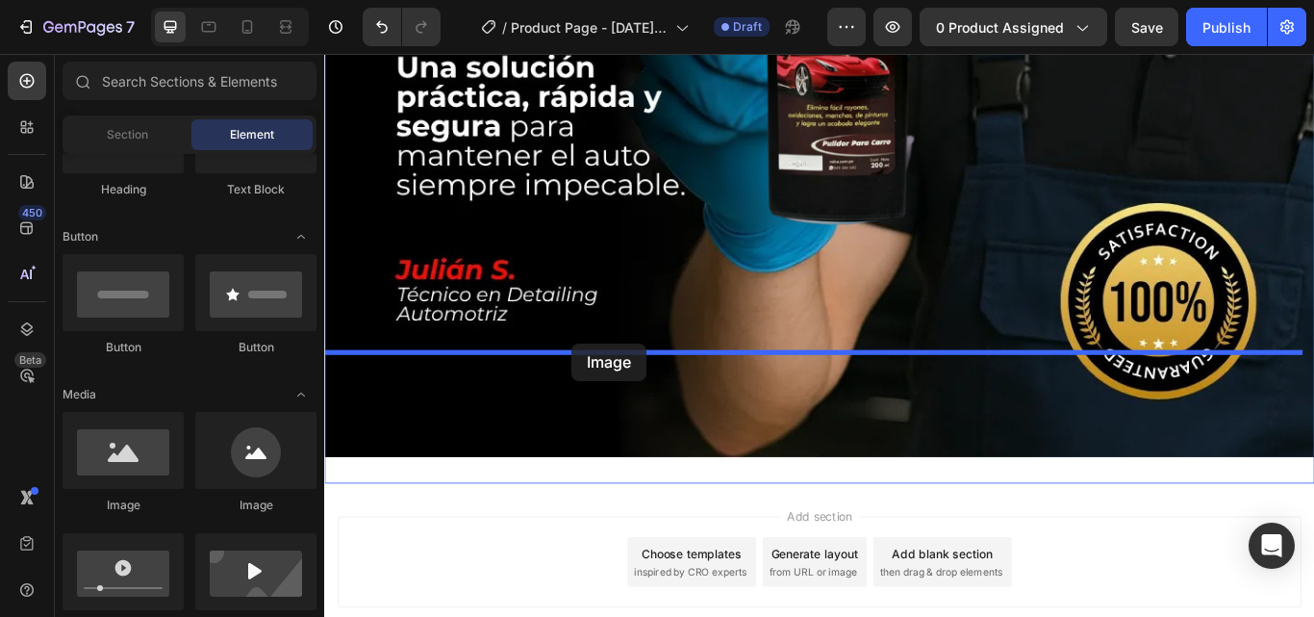
drag, startPoint x: 413, startPoint y: 528, endPoint x: 613, endPoint y: 392, distance: 242.3
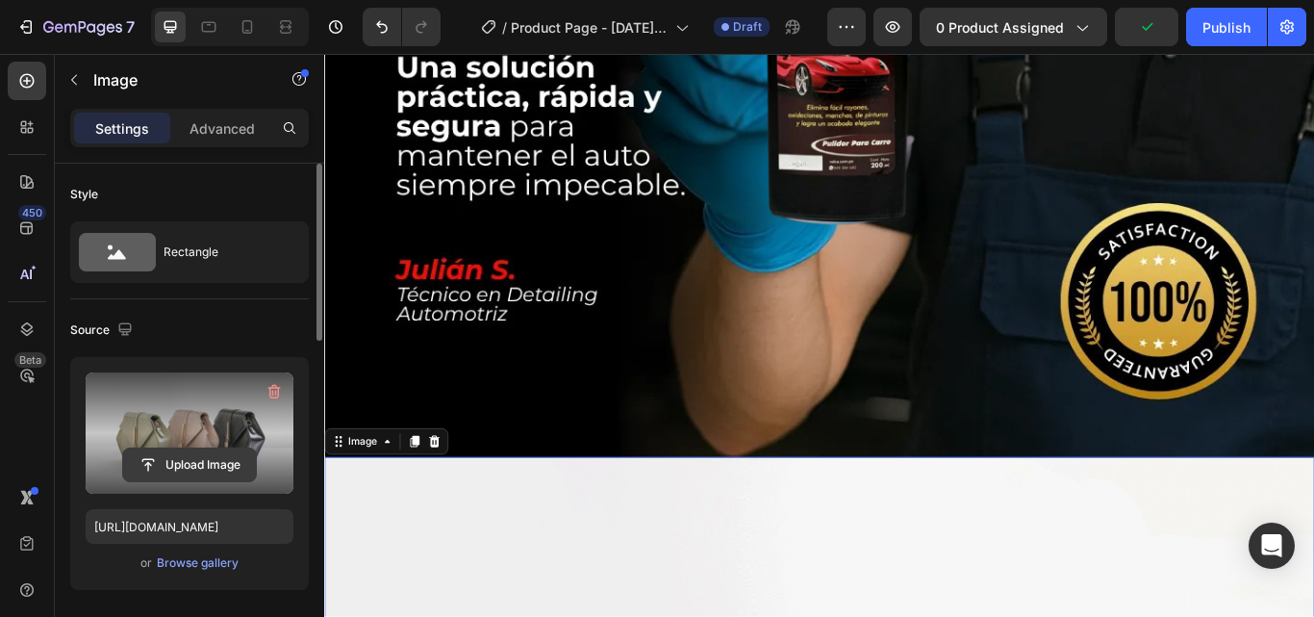
click at [213, 463] on input "file" at bounding box center [189, 464] width 133 height 33
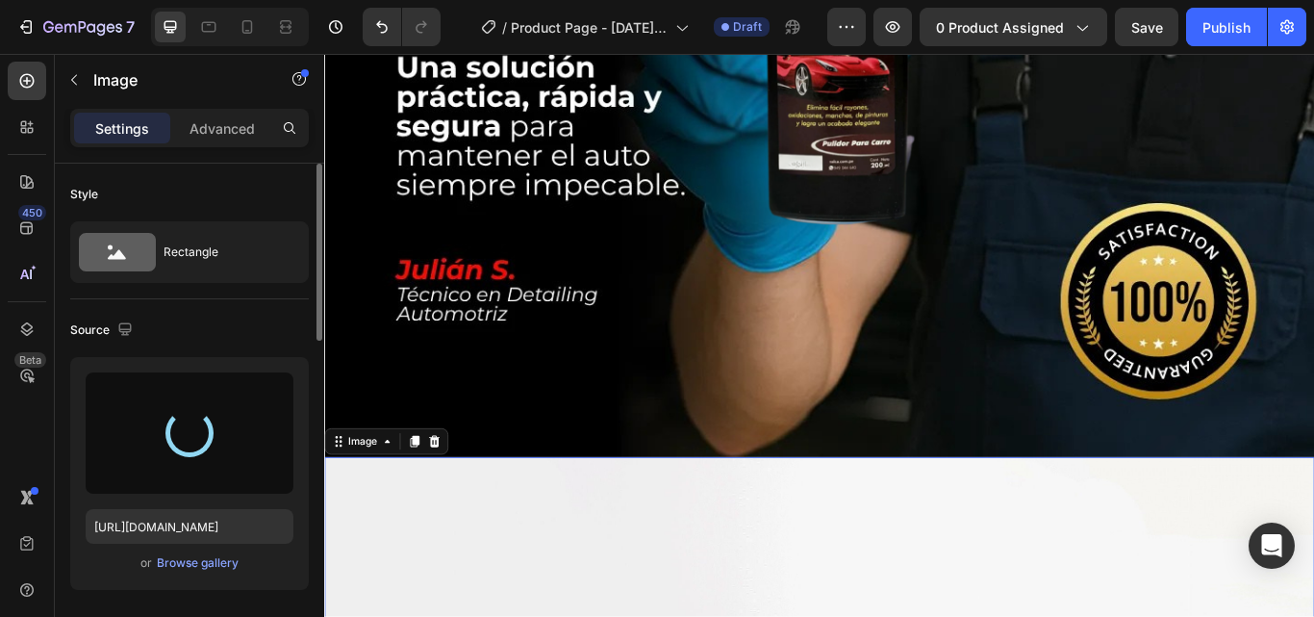
type input "[URL][DOMAIN_NAME]"
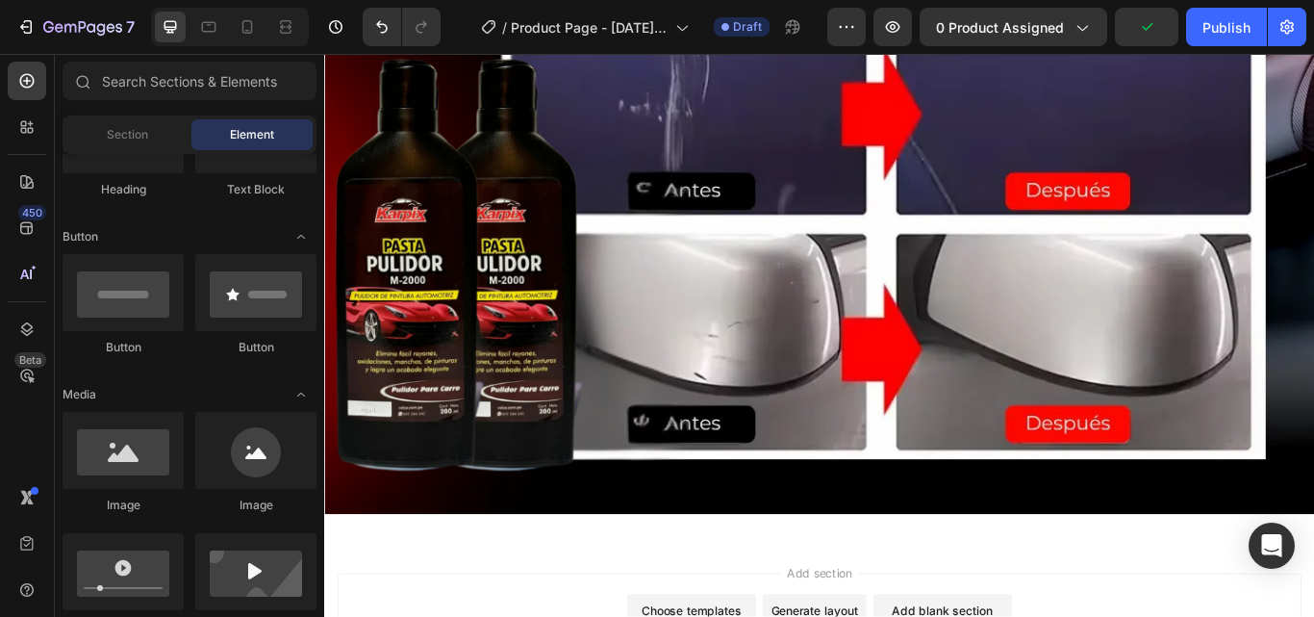
scroll to position [10555, 0]
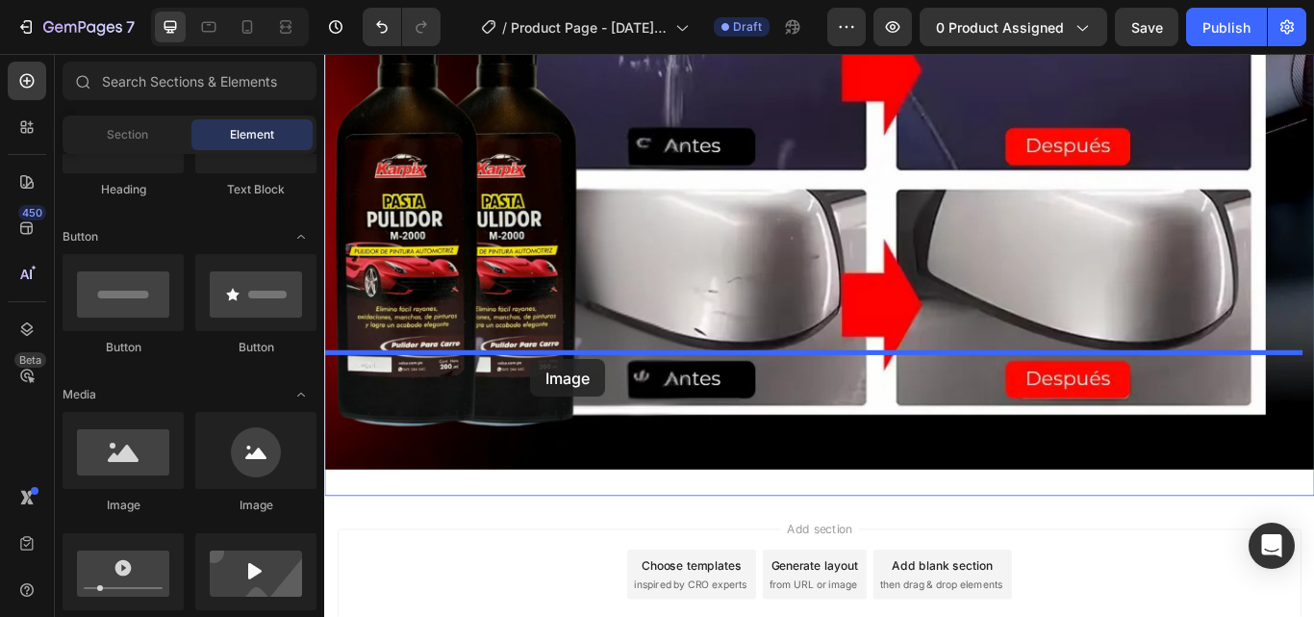
drag, startPoint x: 472, startPoint y: 518, endPoint x: 565, endPoint y: 410, distance: 141.9
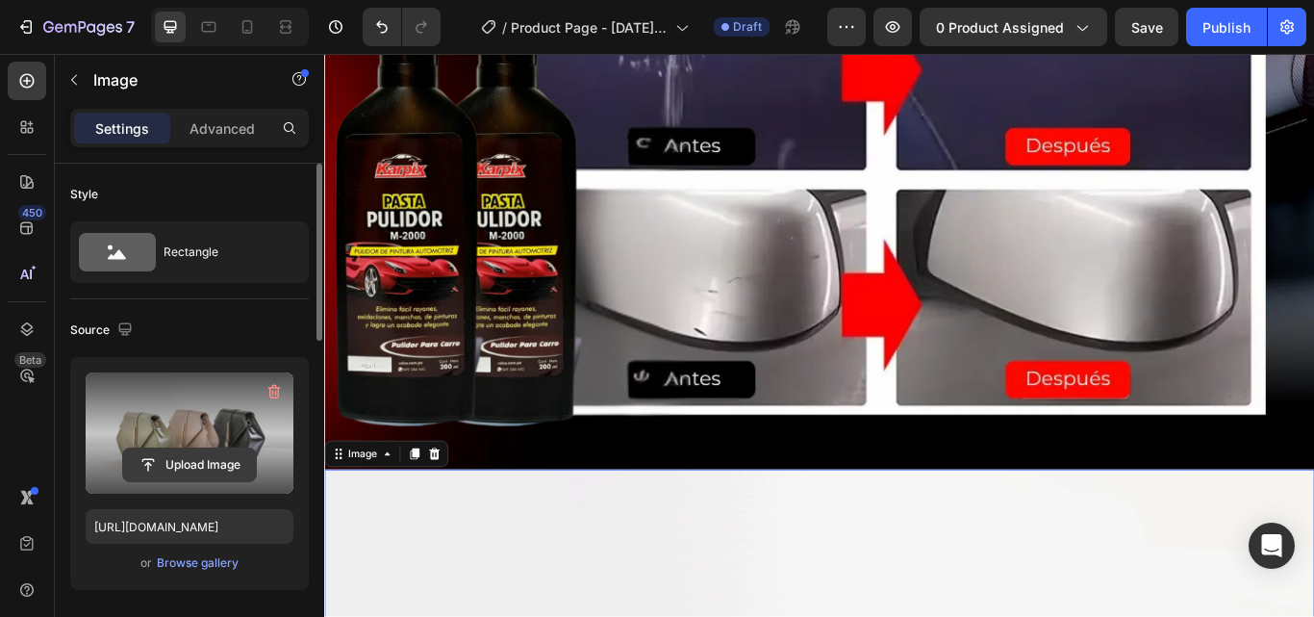
click at [207, 462] on input "file" at bounding box center [189, 464] width 133 height 33
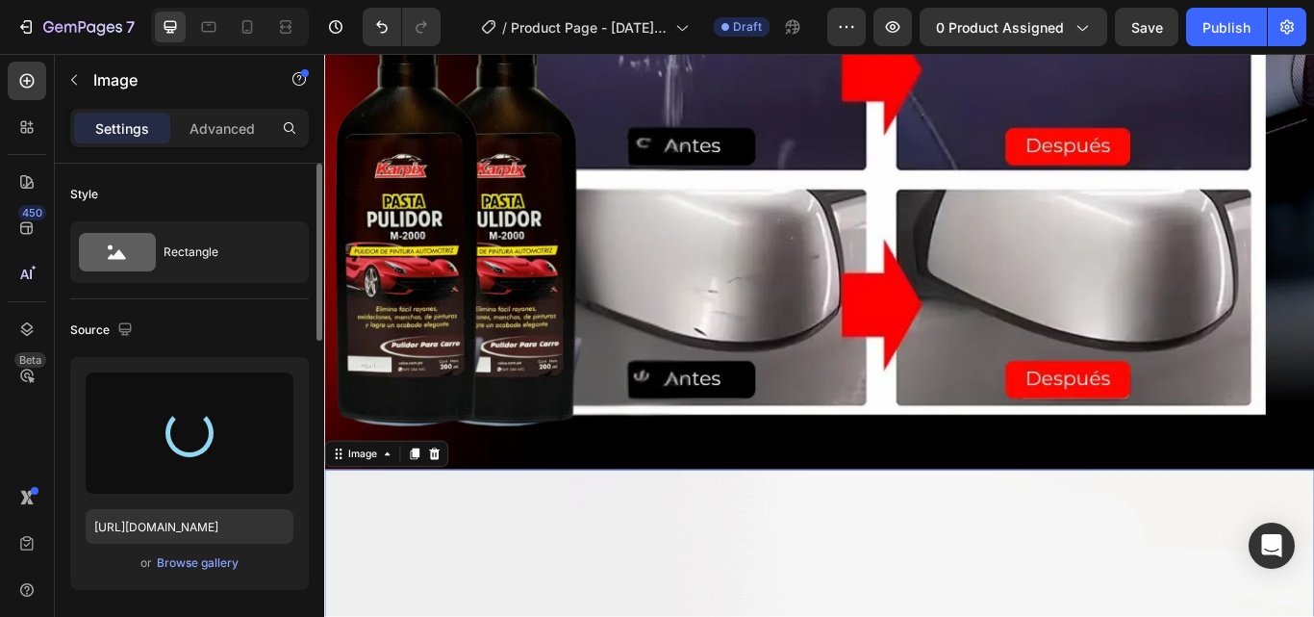
type input "[URL][DOMAIN_NAME]"
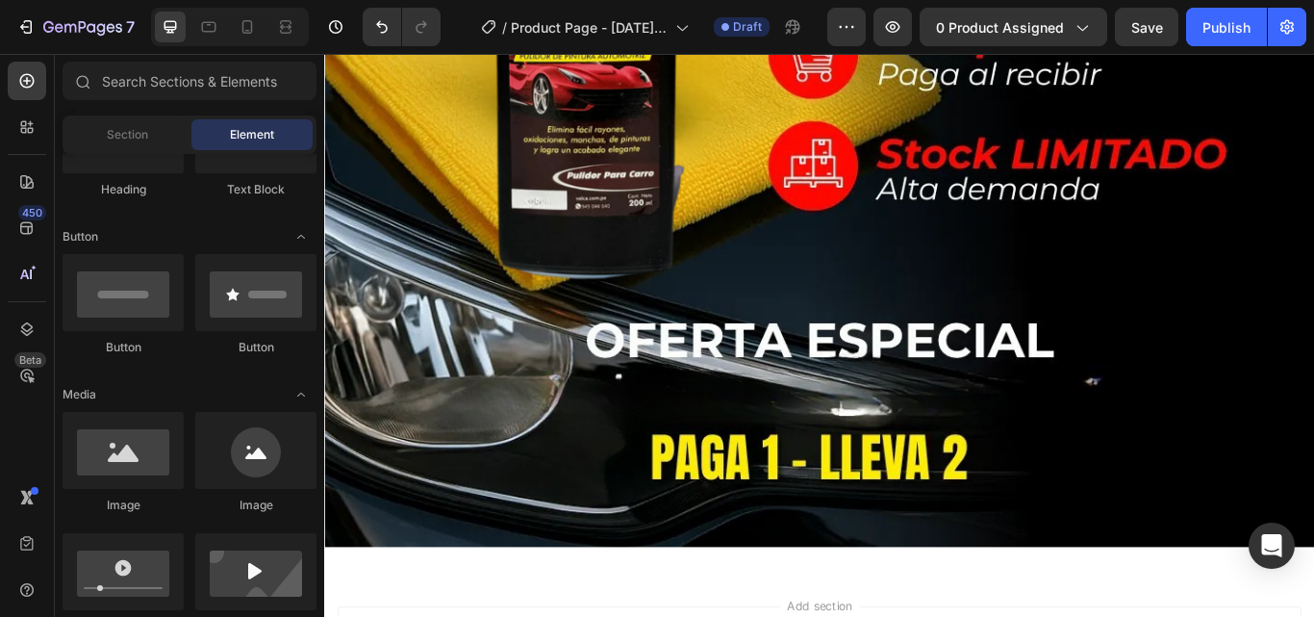
scroll to position [11695, 0]
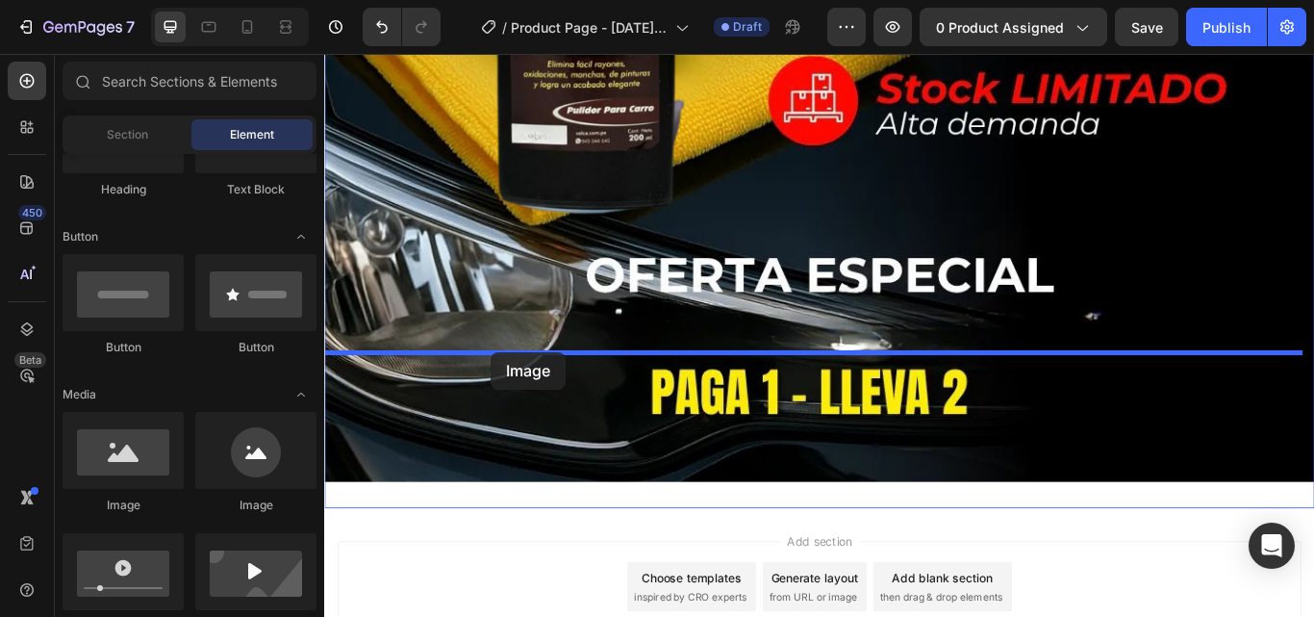
drag, startPoint x: 467, startPoint y: 522, endPoint x: 519, endPoint y: 401, distance: 131.9
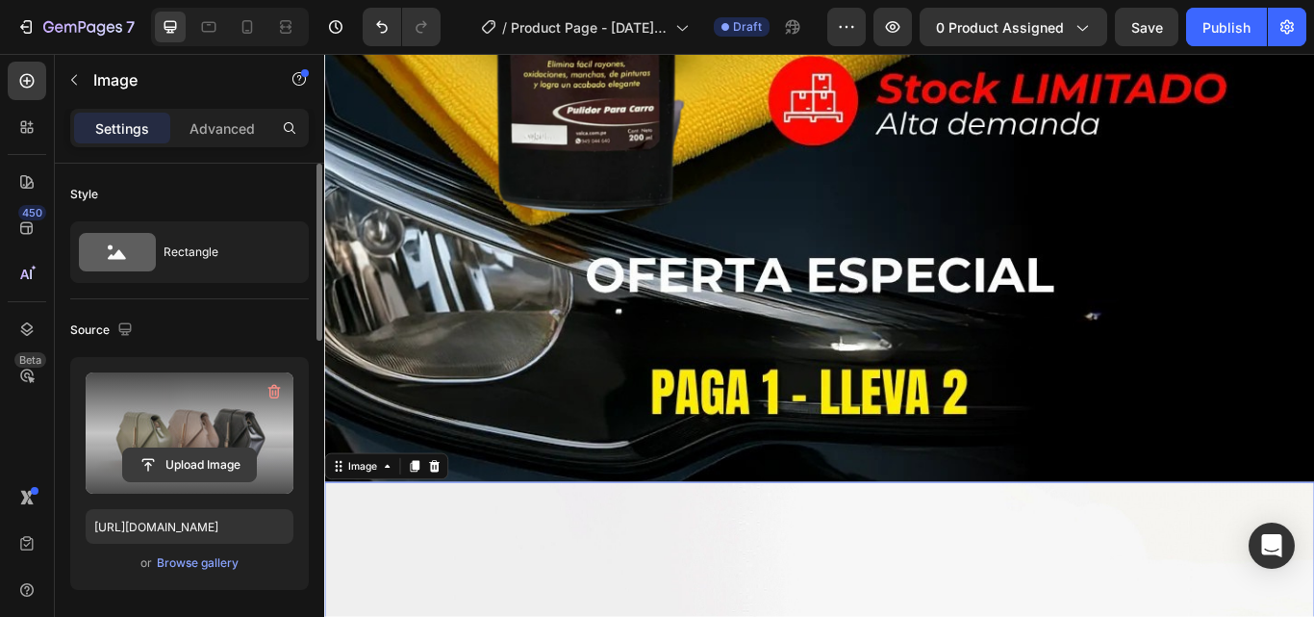
click at [199, 460] on input "file" at bounding box center [189, 464] width 133 height 33
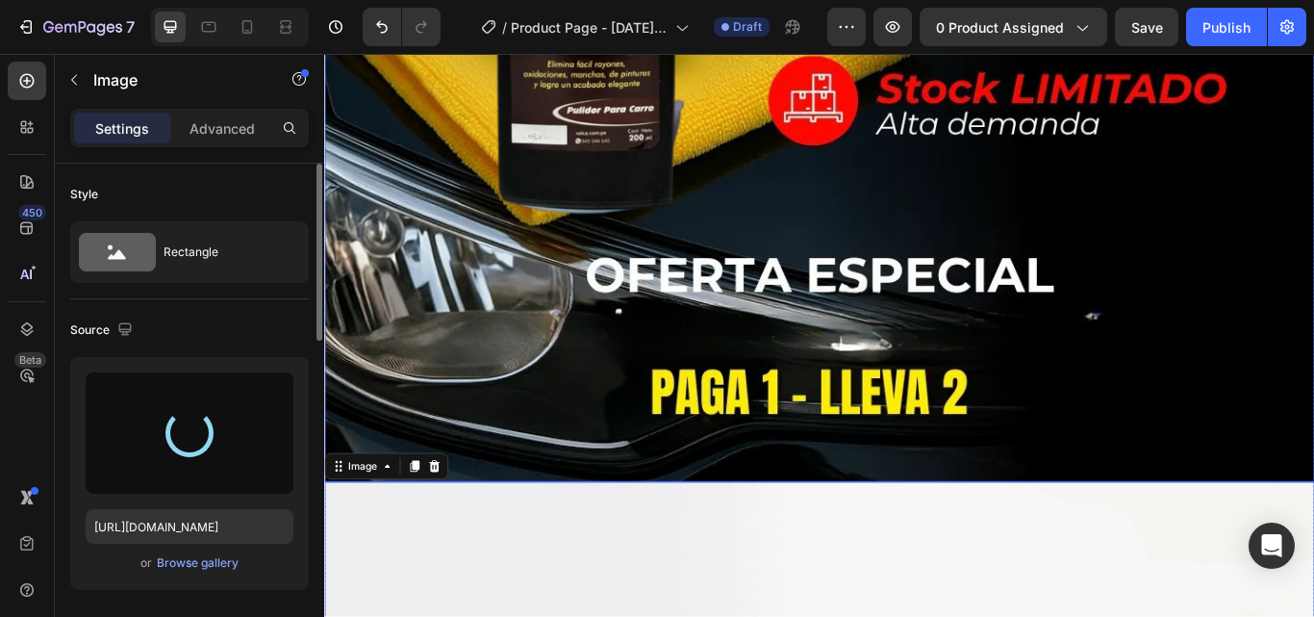
type input "[URL][DOMAIN_NAME]"
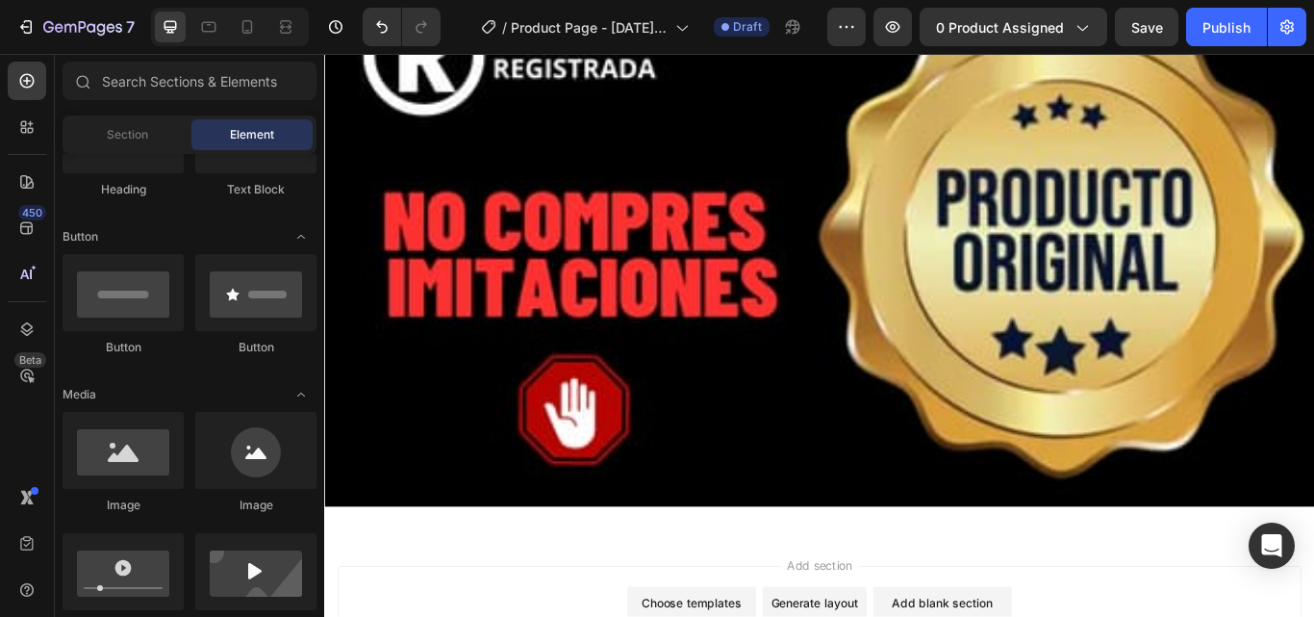
scroll to position [12336, 0]
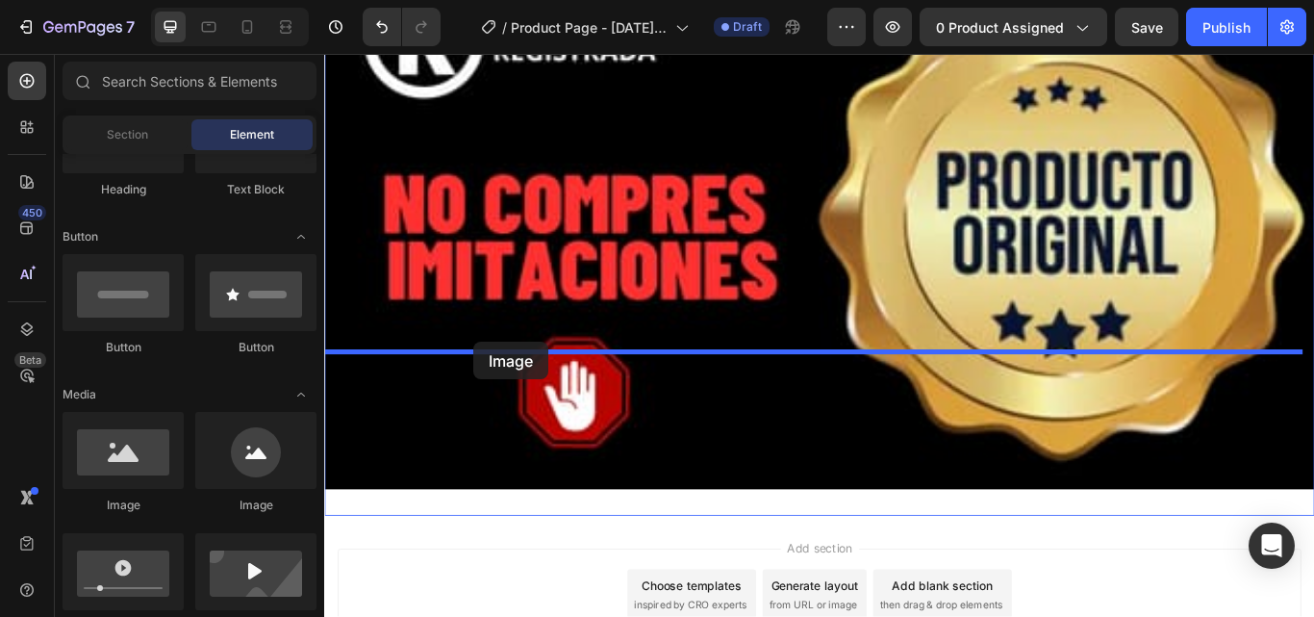
drag, startPoint x: 434, startPoint y: 514, endPoint x: 502, endPoint y: 415, distance: 120.4
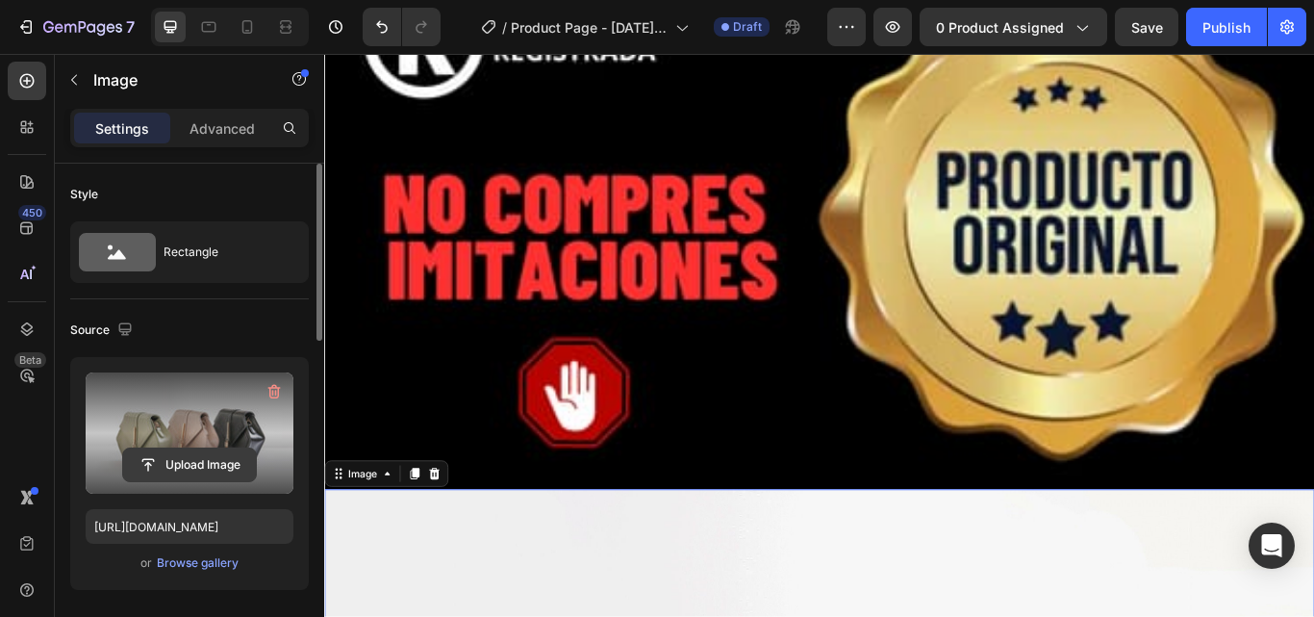
click at [149, 456] on input "file" at bounding box center [189, 464] width 133 height 33
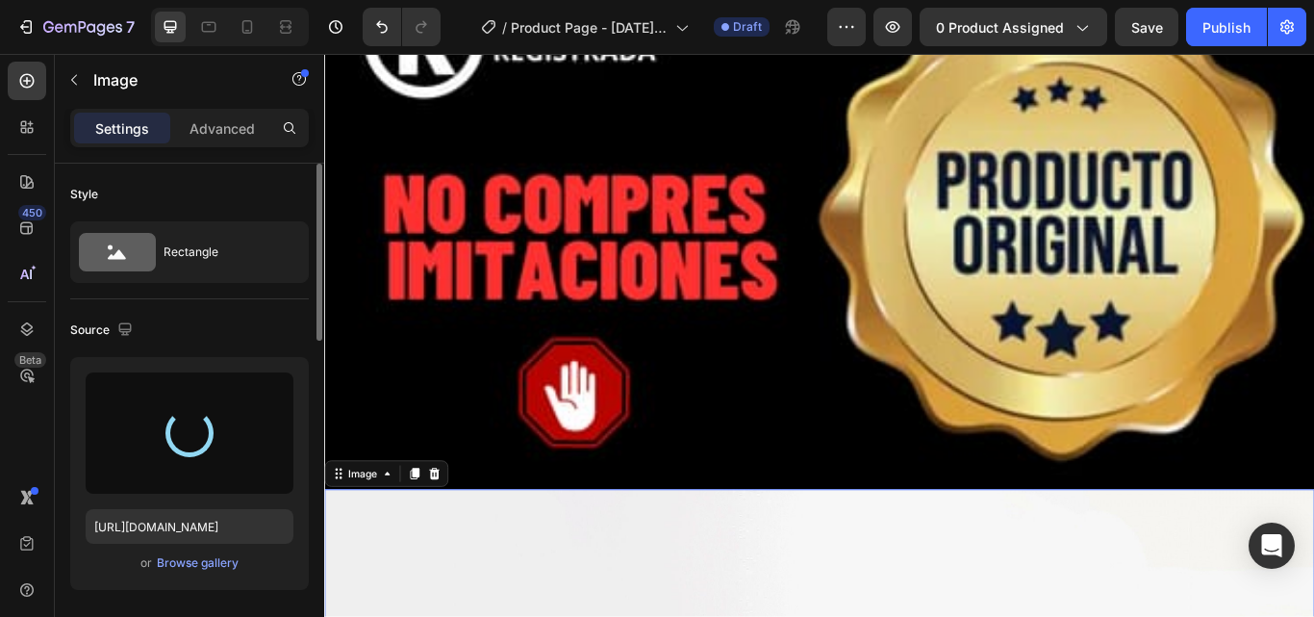
type input "[URL][DOMAIN_NAME]"
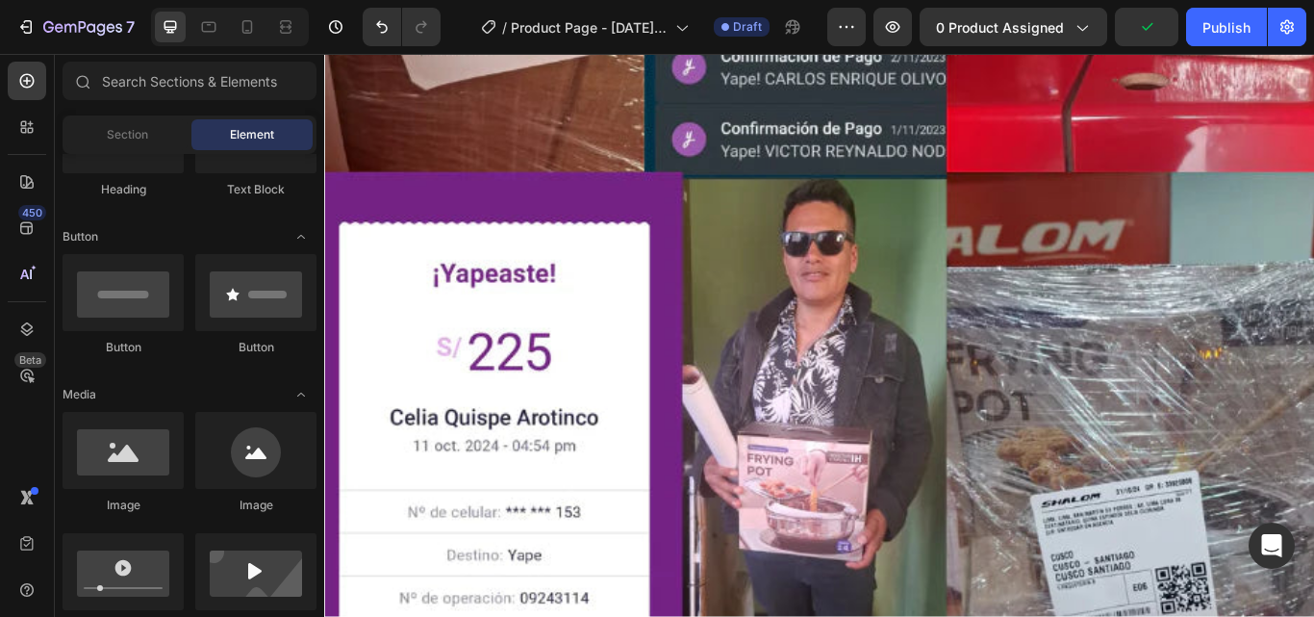
scroll to position [13412, 0]
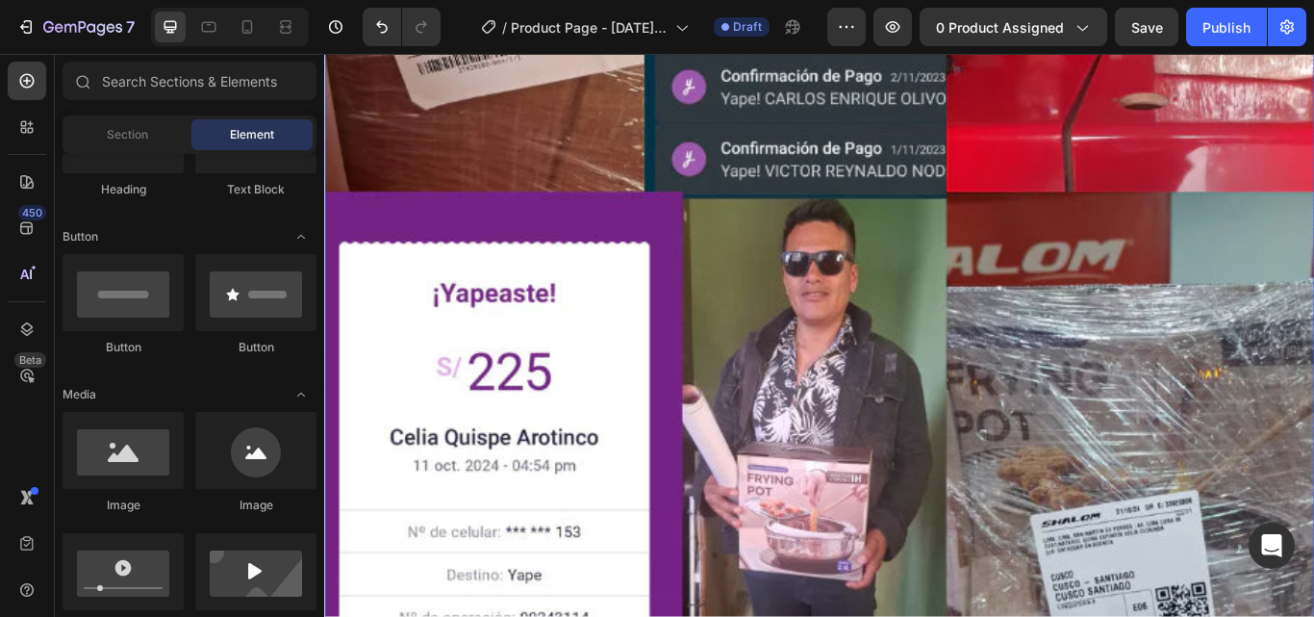
click at [1158, 578] on img at bounding box center [901, 475] width 1155 height 1979
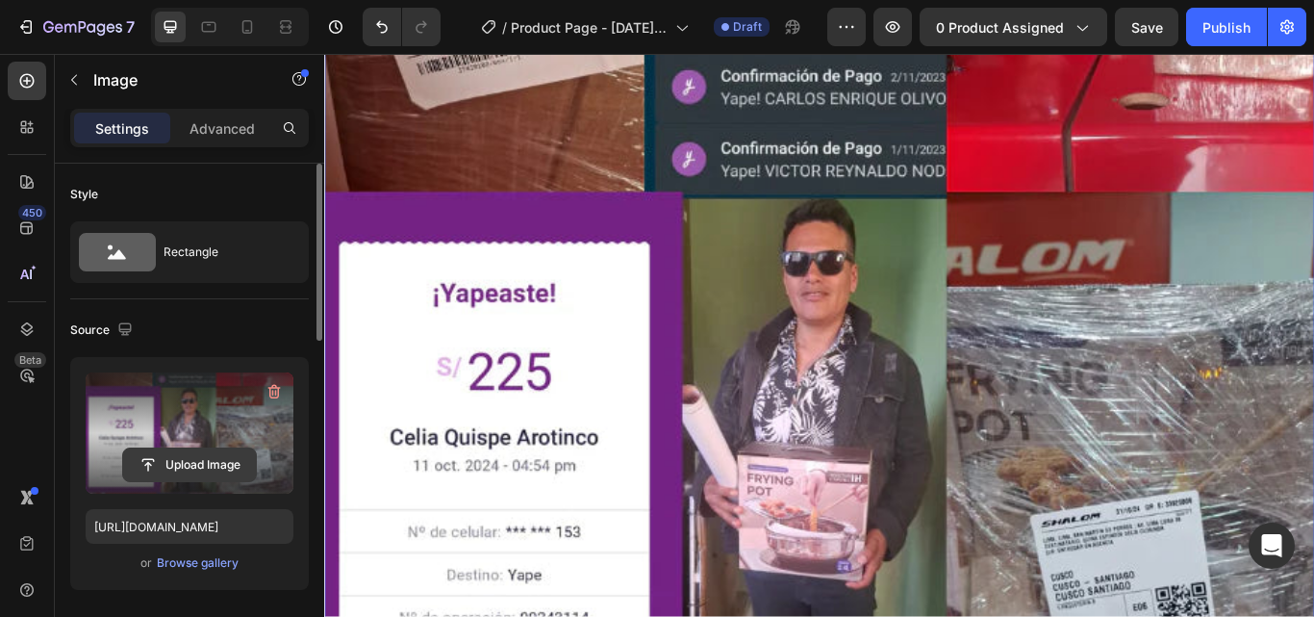
click at [225, 470] on input "file" at bounding box center [189, 464] width 133 height 33
